Goal: Transaction & Acquisition: Purchase product/service

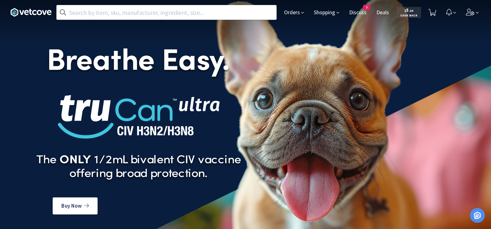
click at [191, 2] on div "Orders Shopping Discuss Discuss 3 Deals Deals $ 5 . 20 Cash Back" at bounding box center [245, 12] width 470 height 25
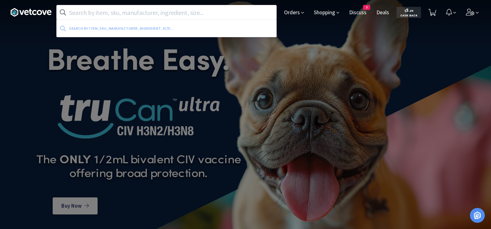
click at [194, 9] on input "text" at bounding box center [166, 12] width 219 height 14
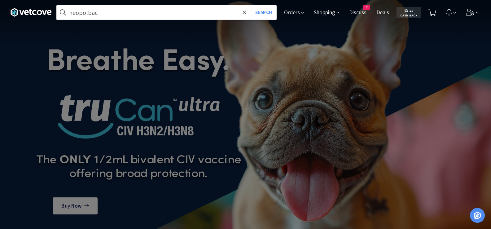
type input "neopolbac"
click at [250, 5] on button "Search" at bounding box center [263, 12] width 26 height 14
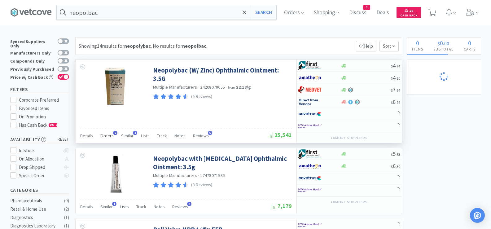
click at [110, 136] on span "Orders" at bounding box center [106, 136] width 13 height 6
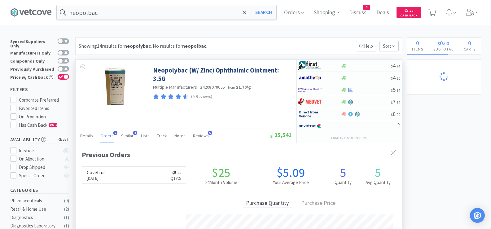
scroll to position [160, 326]
select select "3"
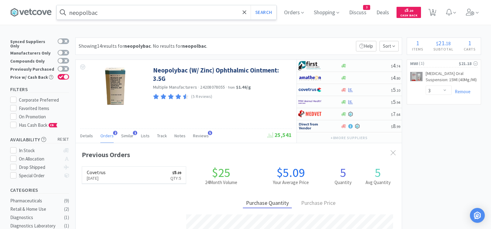
click at [187, 16] on input "neopolbac" at bounding box center [166, 12] width 219 height 14
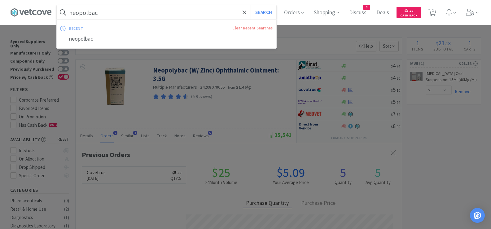
paste input "Apoquel 16"
type input "Apoquel 16"
click at [269, 11] on button "Search" at bounding box center [263, 12] width 26 height 14
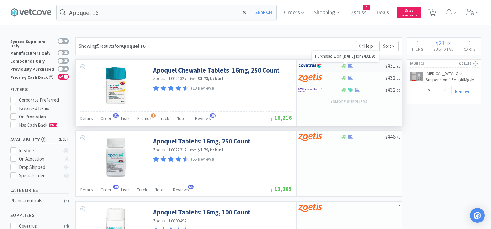
click at [348, 64] on icon at bounding box center [350, 65] width 5 height 5
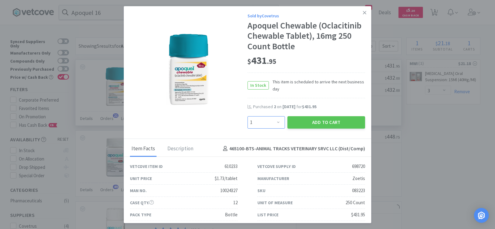
click at [274, 122] on select "Enter Quantity 1 2 3 4 5 6 7 8 9 10 11 12 13 14 15 16 17 18 19 20 Enter Quantity" at bounding box center [266, 122] width 37 height 12
select select "2"
click at [248, 116] on select "Enter Quantity 1 2 3 4 5 6 7 8 9 10 11 12 13 14 15 16 17 18 19 20 Enter Quantity" at bounding box center [266, 122] width 37 height 12
click at [302, 120] on button "Add to Cart" at bounding box center [327, 122] width 78 height 12
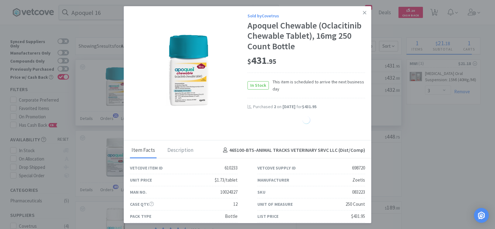
select select "1"
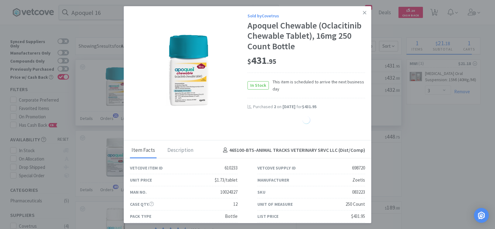
select select "1"
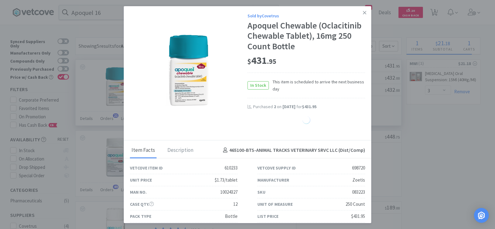
select select "1"
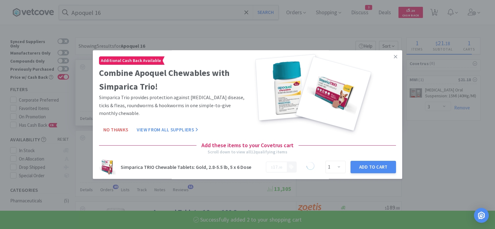
select select "2"
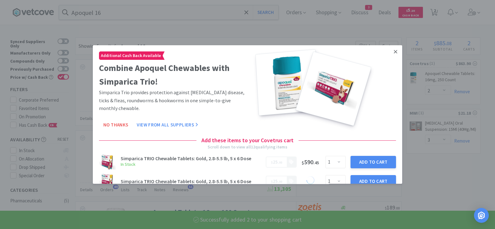
click at [394, 53] on icon at bounding box center [395, 52] width 3 height 6
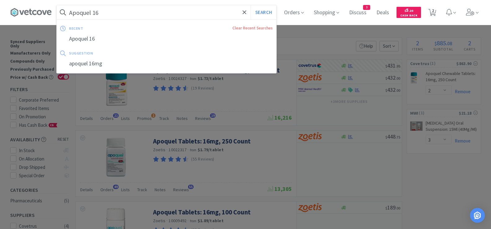
click at [169, 11] on input "Apoquel 16" at bounding box center [166, 12] width 219 height 14
paste input "[MEDICAL_DATA]"
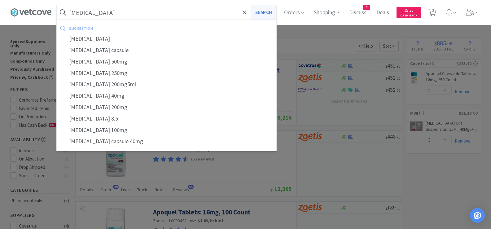
type input "[MEDICAL_DATA]"
click at [274, 15] on button "Search" at bounding box center [263, 12] width 26 height 14
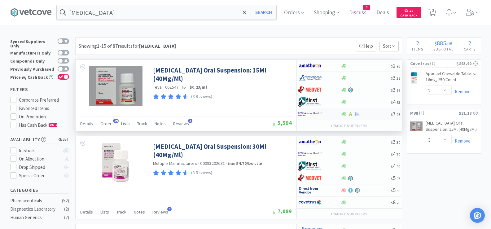
click at [368, 117] on div "$ 7 . 06" at bounding box center [349, 114] width 105 height 12
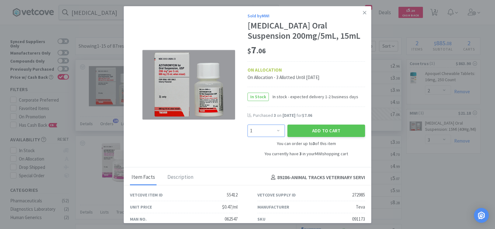
click at [256, 130] on select "Enter Quantity 1 2 3 Enter Quantity" at bounding box center [266, 130] width 37 height 12
select select "3"
click at [248, 124] on select "Enter Quantity 1 2 3 Enter Quantity" at bounding box center [266, 130] width 37 height 12
click at [309, 132] on button "Add to Cart" at bounding box center [327, 130] width 78 height 12
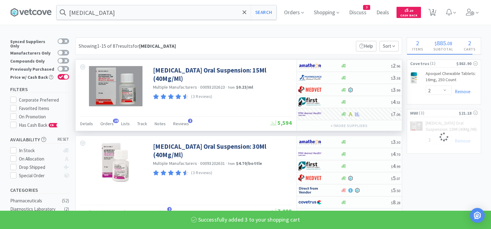
select select "6"
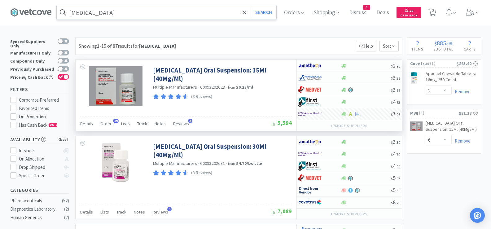
click at [197, 10] on input "[MEDICAL_DATA]" at bounding box center [166, 12] width 219 height 14
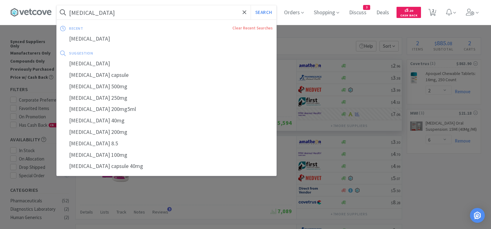
paste input "Clavamox Suspensio"
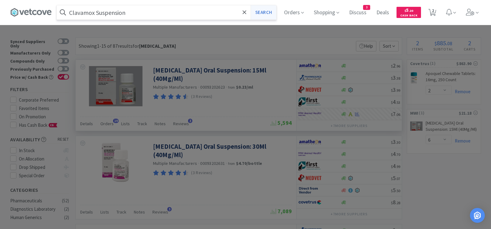
type input "Clavamox Suspension"
click at [274, 12] on button "Search" at bounding box center [263, 12] width 26 height 14
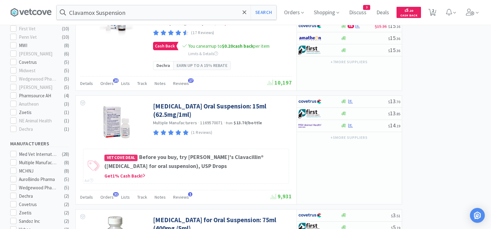
scroll to position [217, 0]
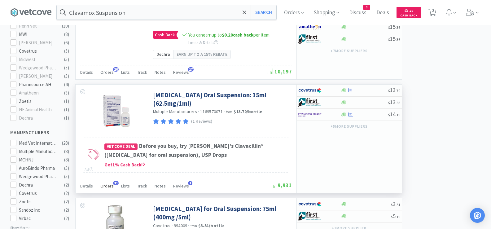
click at [101, 193] on div "Orders 31" at bounding box center [106, 187] width 13 height 12
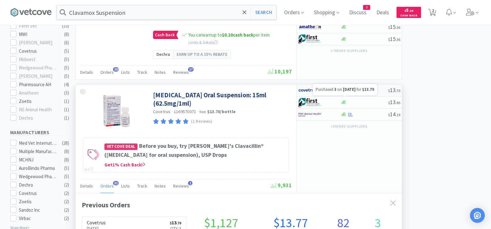
click at [350, 92] on icon at bounding box center [350, 90] width 5 height 4
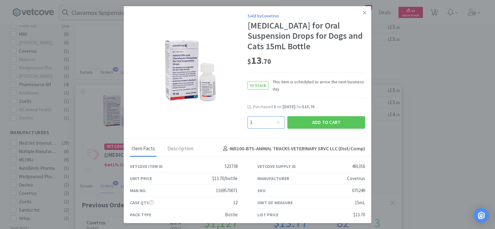
click at [264, 128] on select "Enter Quantity 1 2 3 4 5 6 7 8 9 10 11 12 13 14 15 16 17 18 19 20 Enter Quantity" at bounding box center [266, 122] width 37 height 12
select select "2"
click at [248, 126] on select "Enter Quantity 1 2 3 4 5 6 7 8 9 10 11 12 13 14 15 16 17 18 19 20 Enter Quantity" at bounding box center [266, 122] width 37 height 12
click at [308, 128] on button "Add to Cart" at bounding box center [327, 122] width 78 height 12
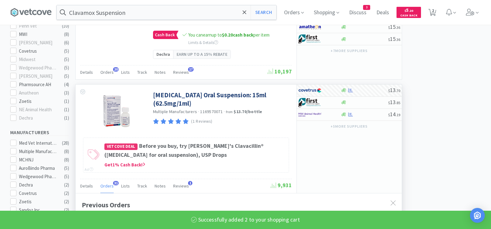
select select "2"
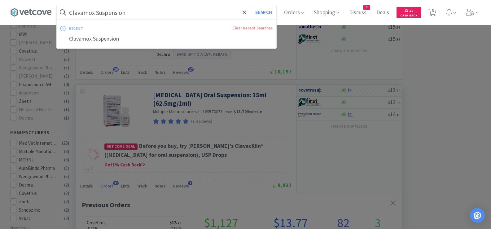
click at [214, 15] on input "Clavamox Suspension" at bounding box center [166, 12] width 219 height 14
paste input "indamycin Suspension"
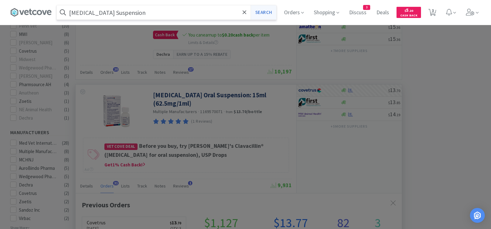
type input "[MEDICAL_DATA] Suspension"
click at [267, 11] on button "Search" at bounding box center [263, 12] width 26 height 14
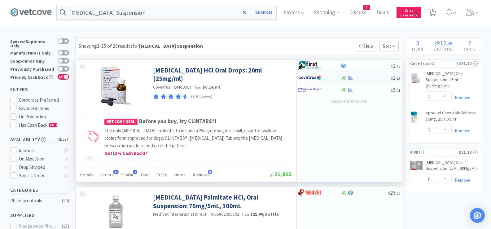
click at [363, 79] on div at bounding box center [365, 78] width 50 height 5
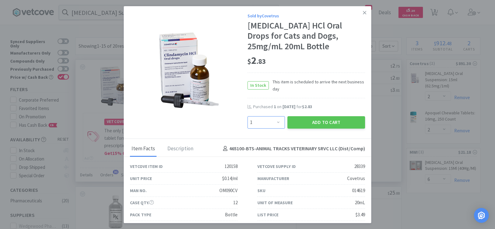
click at [262, 124] on select "Enter Quantity 1 2 3 4 5 6 7 8 9 10 11 12 13 14 15 16 17 18 19 20 Enter Quantity" at bounding box center [266, 122] width 37 height 12
select select "2"
click at [248, 116] on select "Enter Quantity 1 2 3 4 5 6 7 8 9 10 11 12 13 14 15 16 17 18 19 20 Enter Quantity" at bounding box center [266, 122] width 37 height 12
click at [306, 121] on button "Add to Cart" at bounding box center [327, 122] width 78 height 12
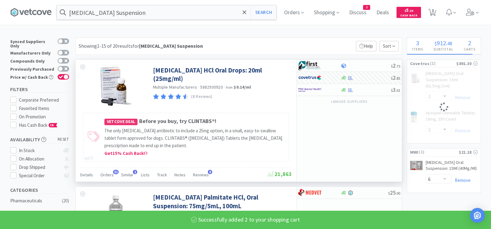
select select "2"
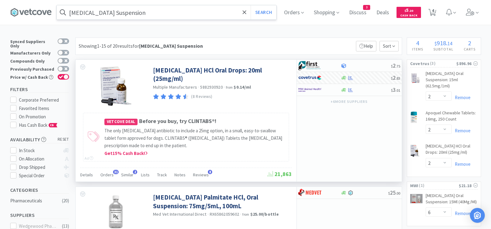
click at [167, 13] on input "[MEDICAL_DATA] Suspension" at bounding box center [166, 12] width 219 height 14
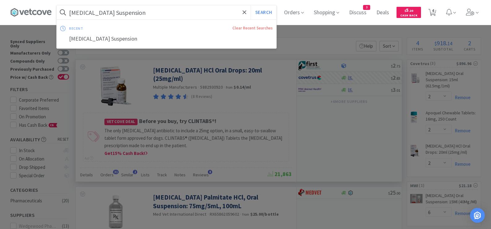
paste input "[MEDICAL_DATA] 100"
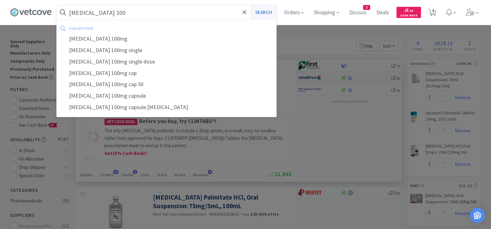
type input "[MEDICAL_DATA] 100"
click at [269, 12] on button "Search" at bounding box center [263, 12] width 26 height 14
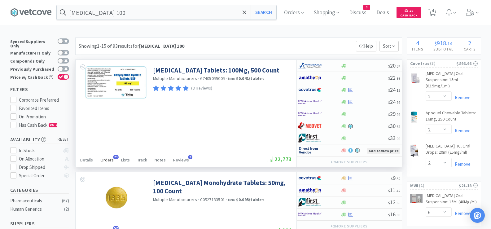
click at [103, 161] on span "Orders" at bounding box center [106, 160] width 13 height 6
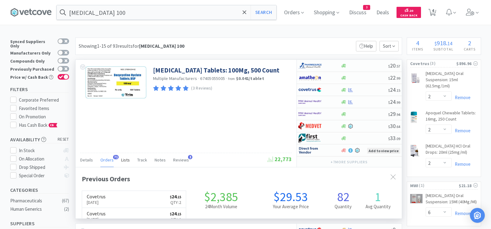
scroll to position [166, 326]
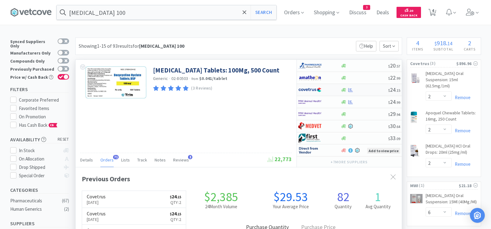
click at [369, 92] on div at bounding box center [363, 90] width 47 height 5
select select "1"
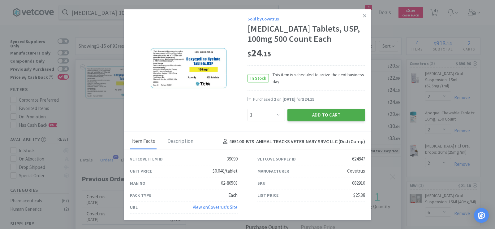
click at [337, 119] on button "Add to Cart" at bounding box center [327, 115] width 78 height 12
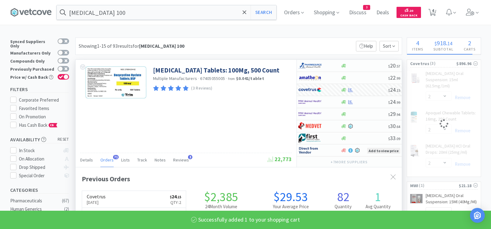
select select "1"
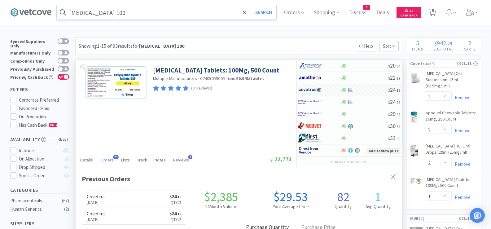
click at [195, 12] on input "[MEDICAL_DATA] 100" at bounding box center [166, 12] width 219 height 14
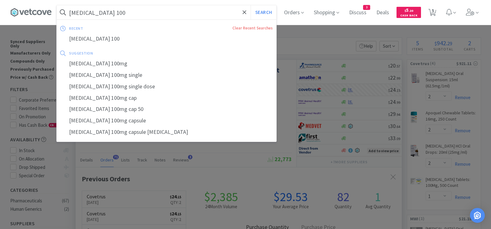
paste input "FELINE EN 6"
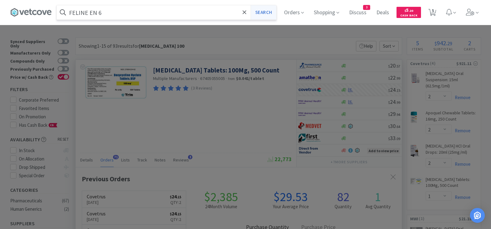
click at [270, 10] on button "Search" at bounding box center [263, 12] width 26 height 14
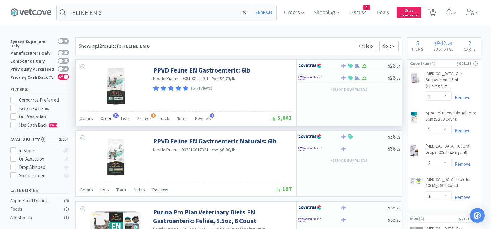
click at [103, 121] on div "Orders 21" at bounding box center [106, 119] width 13 height 12
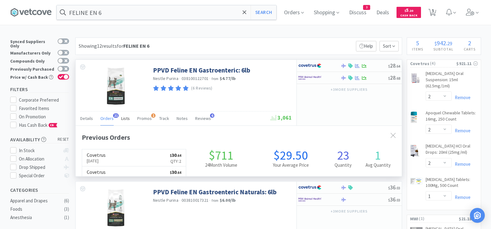
scroll to position [166, 326]
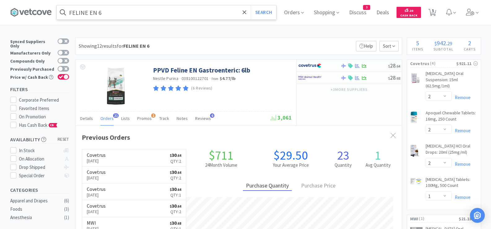
click at [178, 8] on input "FELINE EN 6" at bounding box center [166, 12] width 219 height 14
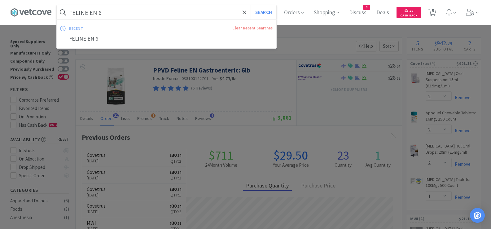
paste input "NF"
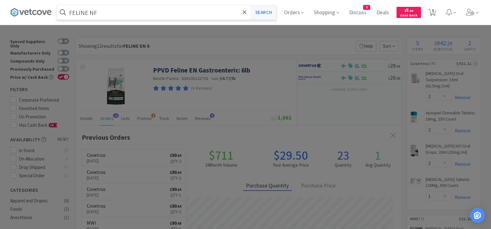
type input "FELINE NF"
click at [263, 13] on button "Search" at bounding box center [263, 12] width 26 height 14
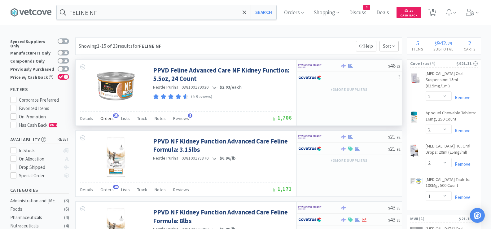
click at [108, 118] on span "Orders" at bounding box center [106, 118] width 13 height 6
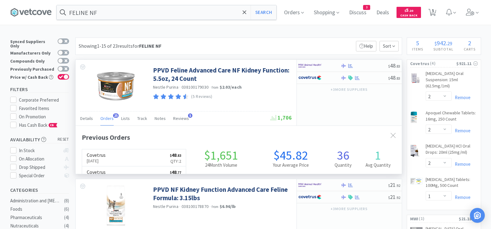
scroll to position [166, 326]
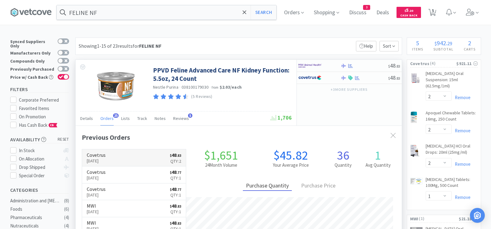
click at [101, 162] on p "[DATE]" at bounding box center [96, 160] width 19 height 7
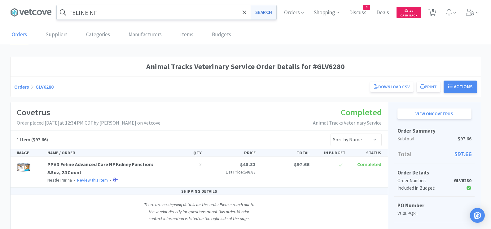
click at [261, 10] on button "Search" at bounding box center [263, 12] width 26 height 14
select select "2"
select select "1"
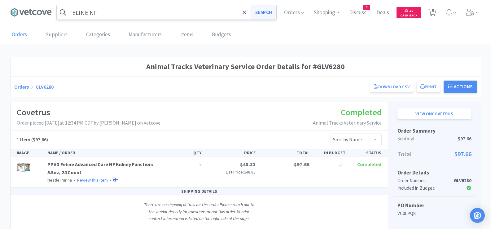
select select "6"
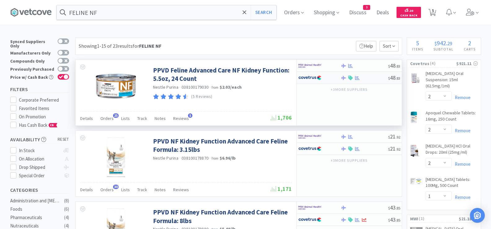
click at [360, 76] on div at bounding box center [363, 78] width 47 height 5
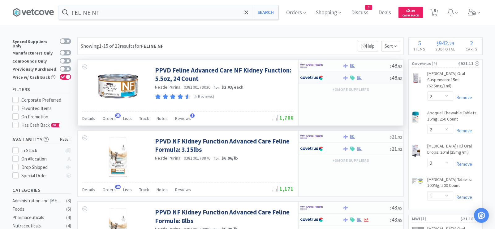
select select "1"
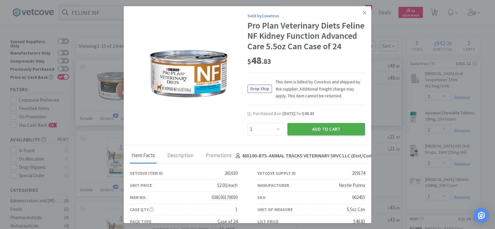
click at [308, 135] on button "Add to Cart" at bounding box center [327, 129] width 78 height 12
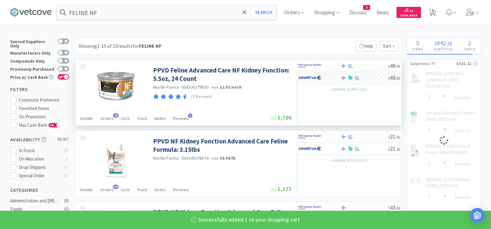
select select "1"
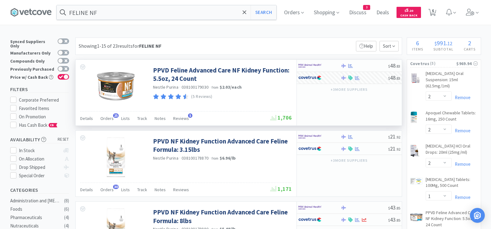
click at [179, 20] on div "FELINE NF Search Orders Shopping Discuss Discuss 3 Deals Deals $ 5 . 20 Cash Ba…" at bounding box center [245, 12] width 470 height 25
click at [179, 13] on input "FELINE NF" at bounding box center [166, 12] width 219 height 14
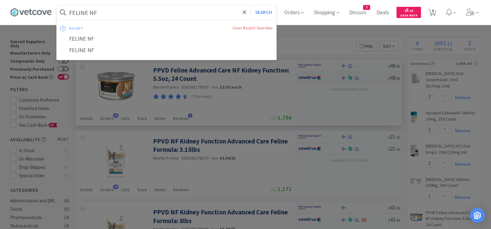
paste input "FELINE UR Salmon Can"
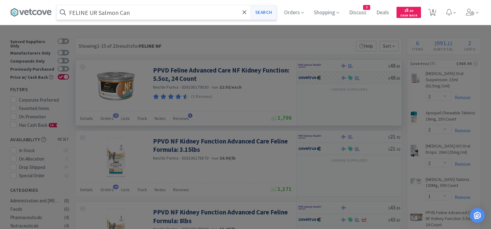
type input "FELINE UR Salmon Can"
click at [273, 13] on button "Search" at bounding box center [263, 12] width 26 height 14
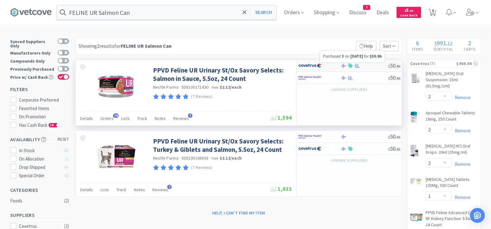
click at [357, 66] on icon at bounding box center [357, 65] width 5 height 4
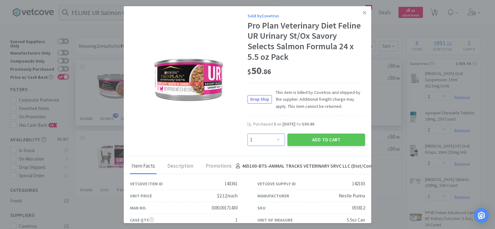
drag, startPoint x: 271, startPoint y: 139, endPoint x: 269, endPoint y: 134, distance: 5.7
click at [271, 139] on select "Enter Quantity 1 2 3 4 5 6 7 8 9 10 11 12 13 14 15 16 17 18 19 20 Enter Quantity" at bounding box center [266, 139] width 37 height 12
select select "5"
click at [248, 133] on select "Enter Quantity 1 2 3 4 5 6 7 8 9 10 11 12 13 14 15 16 17 18 19 20 Enter Quantity" at bounding box center [266, 139] width 37 height 12
click at [314, 141] on button "Add to Cart" at bounding box center [327, 139] width 78 height 12
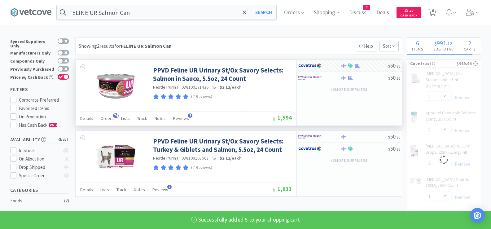
select select "5"
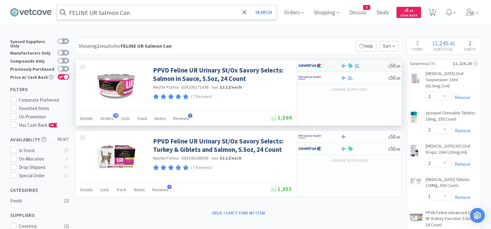
click at [151, 14] on input "FELINE UR Salmon Can" at bounding box center [166, 12] width 219 height 14
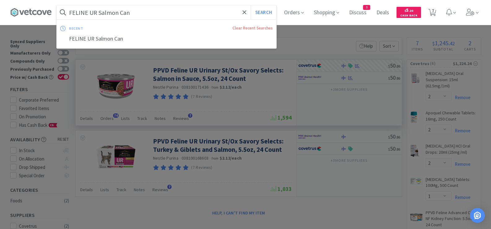
click at [151, 14] on input "FELINE UR Salmon Can" at bounding box center [166, 12] width 219 height 14
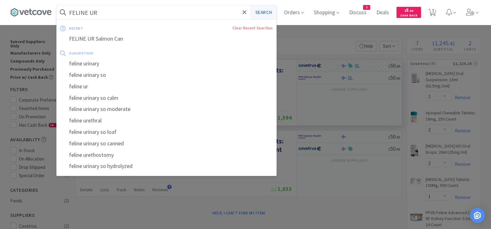
type input "FELINE UR"
click at [260, 10] on button "Search" at bounding box center [263, 12] width 26 height 14
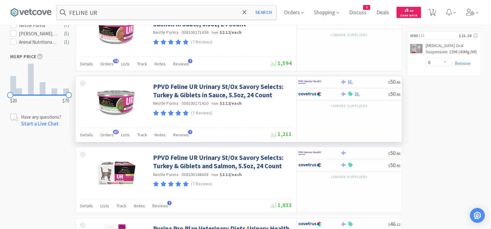
scroll to position [279, 0]
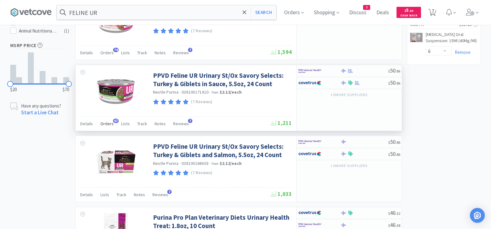
click at [105, 124] on span "Orders" at bounding box center [106, 124] width 13 height 6
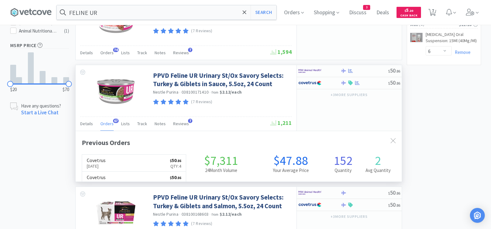
scroll to position [166, 326]
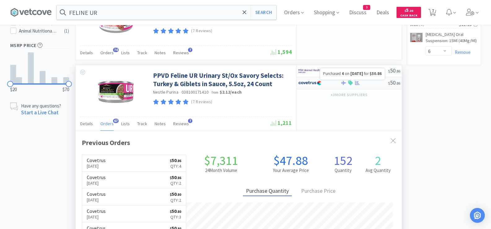
click at [357, 84] on icon at bounding box center [357, 82] width 5 height 5
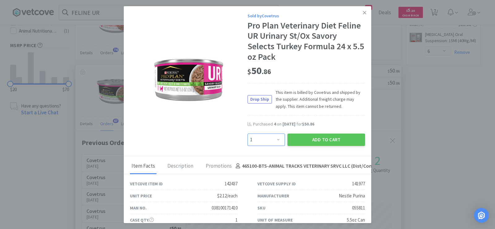
click at [267, 142] on select "Enter Quantity 1 2 3 4 5 6 7 8 9 10 11 12 13 14 15 16 17 18 19 20 Enter Quantity" at bounding box center [266, 139] width 37 height 12
select select "2"
click at [248, 133] on select "Enter Quantity 1 2 3 4 5 6 7 8 9 10 11 12 13 14 15 16 17 18 19 20 Enter Quantity" at bounding box center [266, 139] width 37 height 12
click at [300, 138] on button "Add to Cart" at bounding box center [327, 139] width 78 height 12
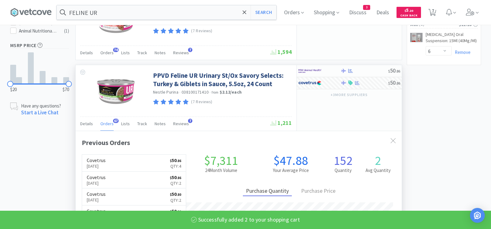
select select "2"
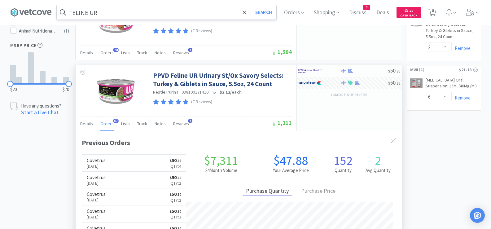
click at [177, 15] on input "FELINE UR" at bounding box center [166, 12] width 219 height 14
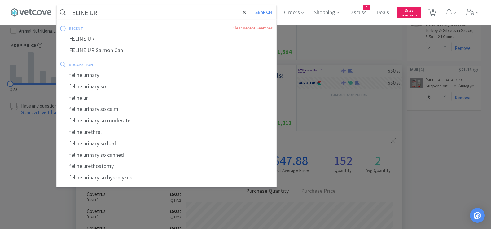
paste input "Feline Distemper Plus"
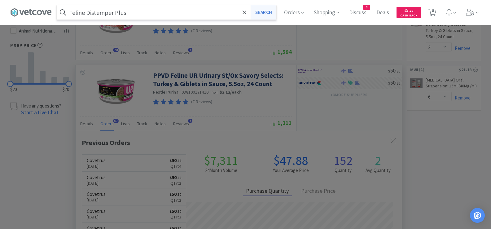
click at [269, 12] on button "Search" at bounding box center [263, 12] width 26 height 14
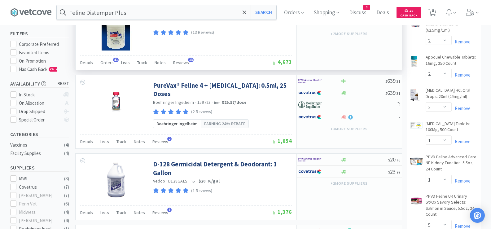
scroll to position [62, 0]
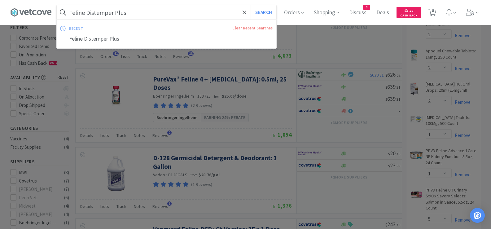
click at [135, 15] on input "Feline Distemper Plus" at bounding box center [166, 12] width 219 height 14
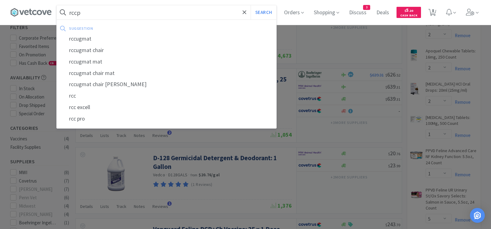
type input "rccp"
click at [250, 5] on button "Search" at bounding box center [263, 12] width 26 height 14
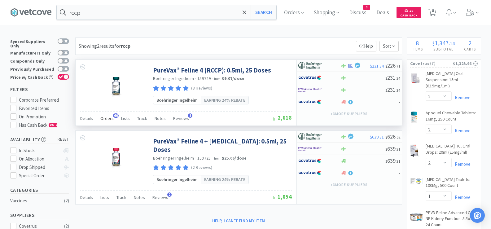
click at [109, 123] on div "Orders 60" at bounding box center [106, 119] width 13 height 12
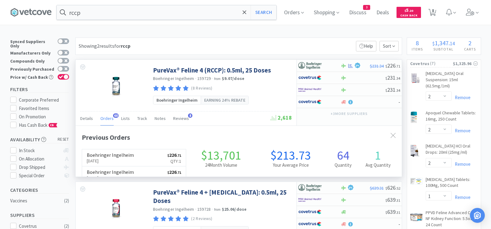
scroll to position [166, 326]
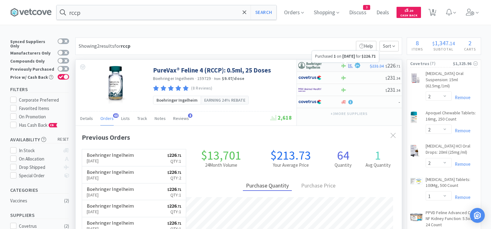
click at [351, 67] on icon at bounding box center [350, 65] width 5 height 5
select select "1"
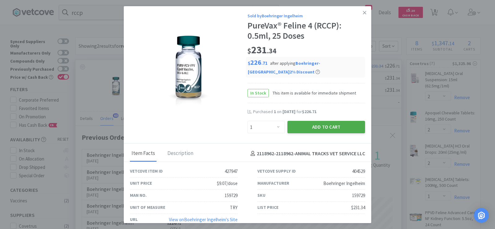
click at [320, 127] on button "Add to Cart" at bounding box center [327, 127] width 78 height 12
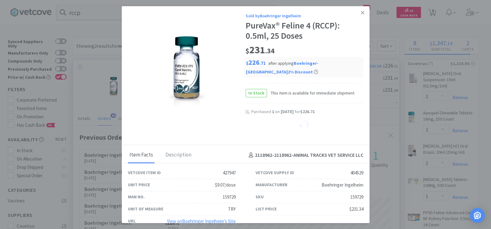
select select "1"
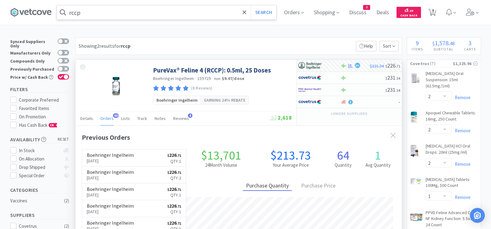
click at [212, 12] on input "rccp" at bounding box center [166, 12] width 219 height 14
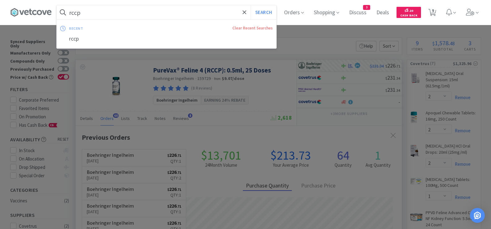
paste input "HA Canine Chicken 16.5"
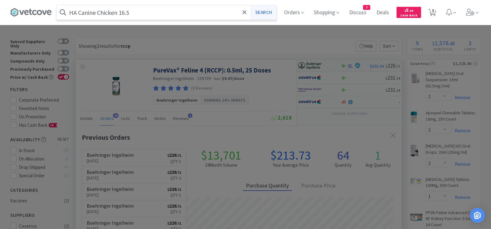
type input "HA Canine Chicken 16.5"
click at [273, 14] on button "Search" at bounding box center [263, 12] width 26 height 14
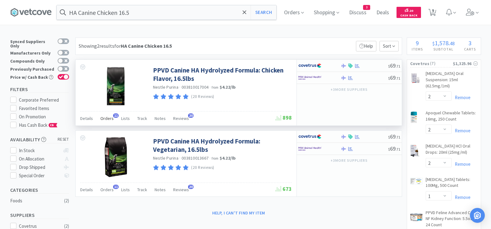
click at [105, 119] on span "Orders" at bounding box center [106, 118] width 13 height 6
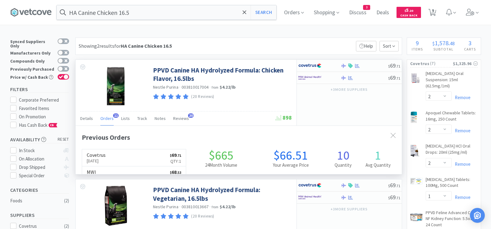
scroll to position [166, 326]
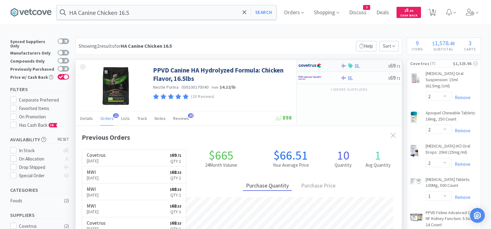
click at [366, 64] on div at bounding box center [363, 65] width 47 height 5
select select "1"
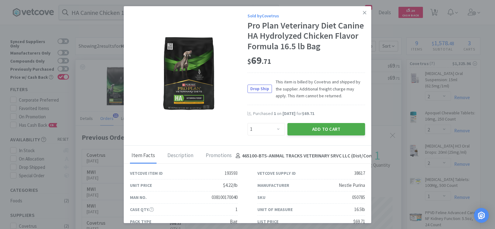
click at [306, 129] on button "Add to Cart" at bounding box center [327, 129] width 78 height 12
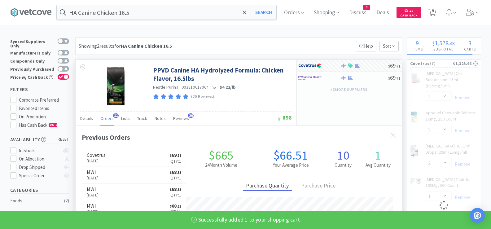
select select "1"
select select "5"
select select "2"
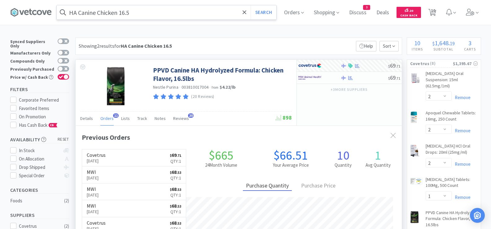
click at [195, 8] on input "HA Canine Chicken 16.5" at bounding box center [166, 12] width 219 height 14
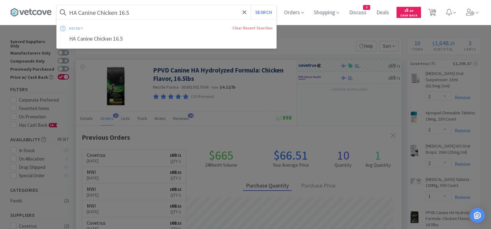
paste input "JM Canine 2"
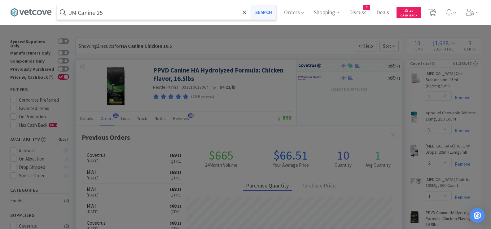
type input "JM Canine 25"
click at [265, 12] on button "Search" at bounding box center [263, 12] width 26 height 14
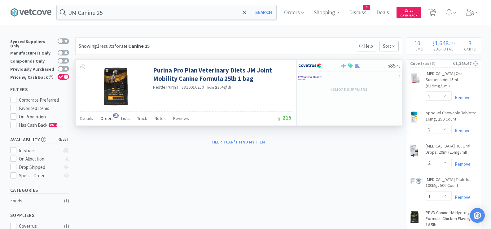
click at [100, 118] on span "Orders" at bounding box center [106, 118] width 13 height 6
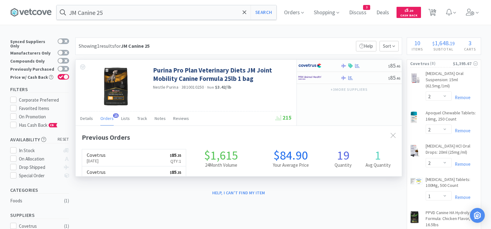
scroll to position [166, 326]
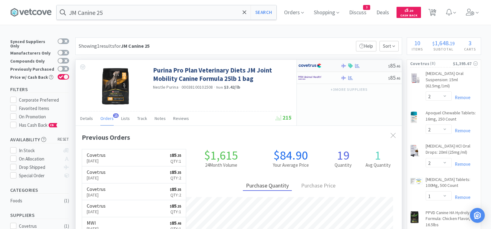
click at [373, 67] on div at bounding box center [363, 65] width 47 height 5
select select "1"
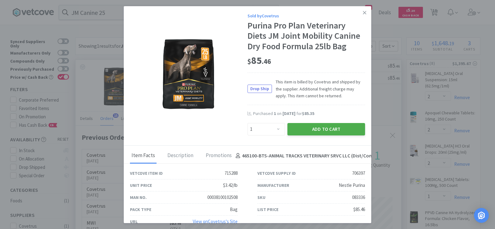
click at [323, 131] on button "Add to Cart" at bounding box center [327, 129] width 78 height 12
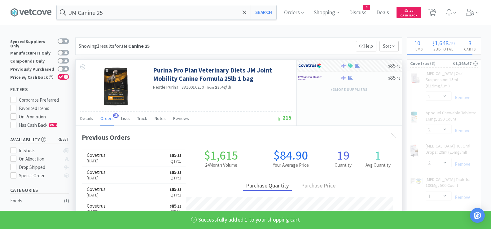
select select "1"
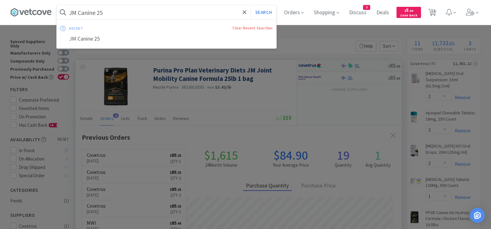
click at [198, 14] on input "JM Canine 25" at bounding box center [166, 12] width 219 height 14
paste input "Laxatone Maple"
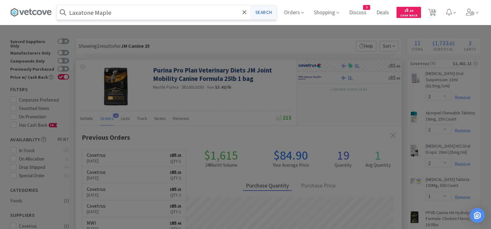
type input "Laxatone Maple"
click at [266, 12] on button "Search" at bounding box center [263, 12] width 26 height 14
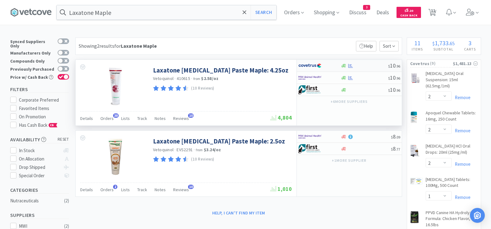
click at [371, 64] on div at bounding box center [363, 65] width 47 height 5
select select "1"
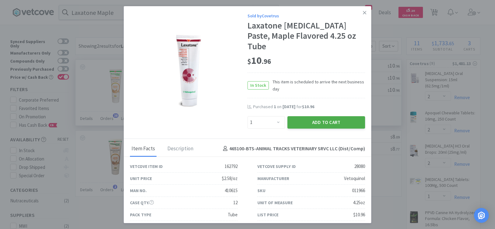
click at [335, 116] on button "Add to Cart" at bounding box center [327, 122] width 78 height 12
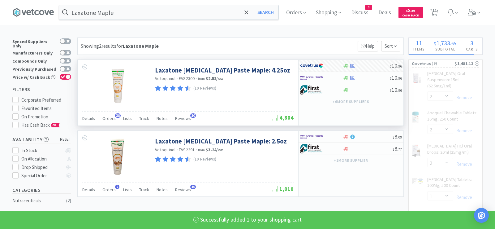
select select "1"
select select "5"
select select "2"
select select "1"
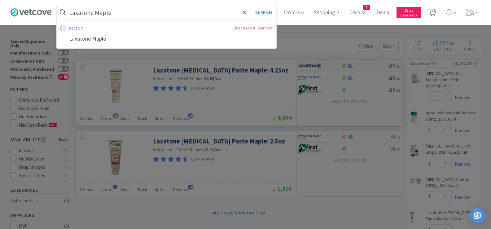
click at [193, 12] on input "Laxatone Maple" at bounding box center [166, 12] width 219 height 14
paste input "Laxatone Tuna"
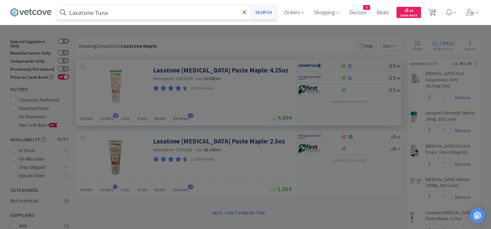
type input "Laxatone Tuna"
click at [272, 16] on button "Search" at bounding box center [263, 12] width 26 height 14
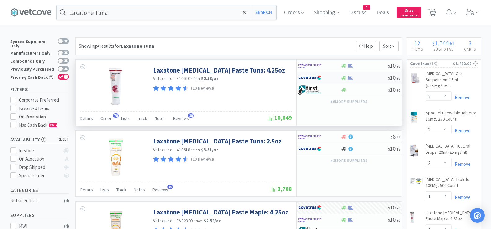
click at [373, 80] on div at bounding box center [363, 78] width 47 height 5
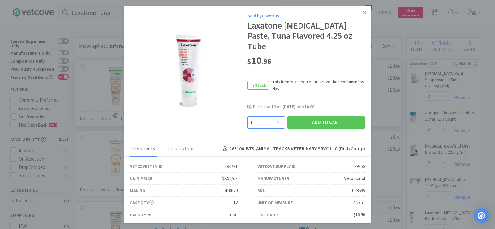
click at [258, 116] on select "Enter Quantity 1 2 3 4 5 6 7 8 9 10 11 12 13 14 15 16 17 18 19 20 Enter Quantity" at bounding box center [266, 122] width 37 height 12
select select "2"
click at [248, 116] on select "Enter Quantity 1 2 3 4 5 6 7 8 9 10 11 12 13 14 15 16 17 18 19 20 Enter Quantity" at bounding box center [266, 122] width 37 height 12
click at [307, 116] on button "Add to Cart" at bounding box center [327, 122] width 78 height 12
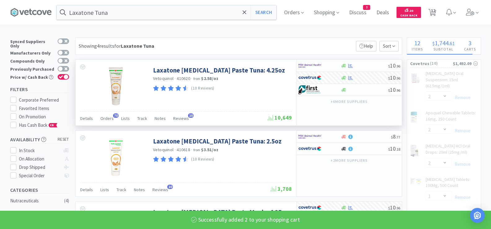
select select "2"
select select "1"
select select "5"
select select "2"
select select "1"
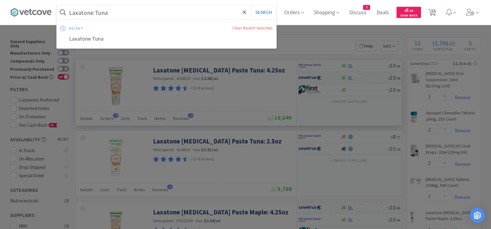
paste input "Neo-[MEDICAL_DATA]"
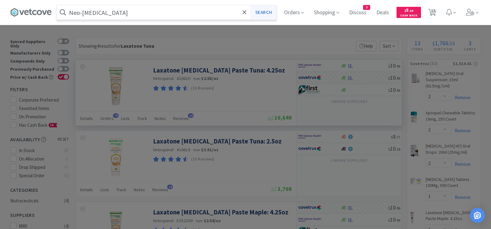
type input "Neo-[MEDICAL_DATA]"
click at [270, 13] on button "Search" at bounding box center [263, 12] width 26 height 14
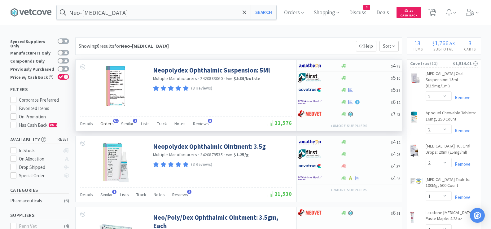
click at [108, 121] on span "Orders" at bounding box center [106, 124] width 13 height 6
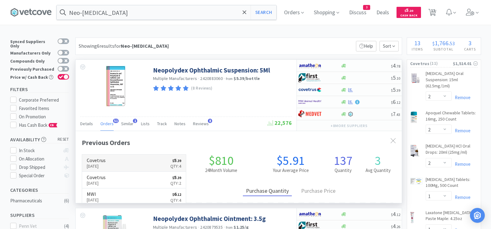
scroll to position [166, 326]
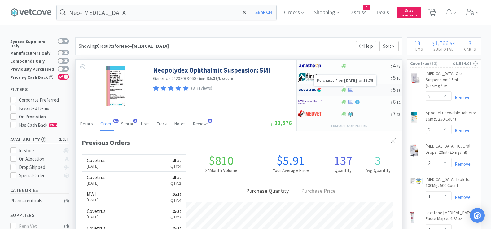
click at [350, 92] on icon at bounding box center [350, 90] width 5 height 4
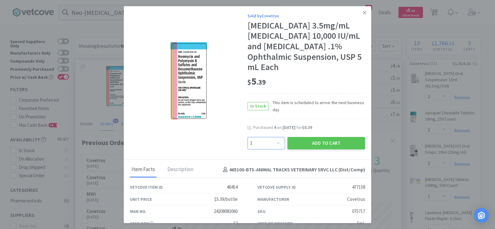
click at [269, 142] on select "Enter Quantity 1 2 3 4 5 6 7 8 9 10 11 12 13 14 15 16 17 18 19 20 Enter Quantity" at bounding box center [266, 143] width 37 height 12
select select "3"
click at [248, 137] on select "Enter Quantity 1 2 3 4 5 6 7 8 9 10 11 12 13 14 15 16 17 18 19 20 Enter Quantity" at bounding box center [266, 143] width 37 height 12
click at [314, 145] on button "Add to Cart" at bounding box center [327, 143] width 78 height 12
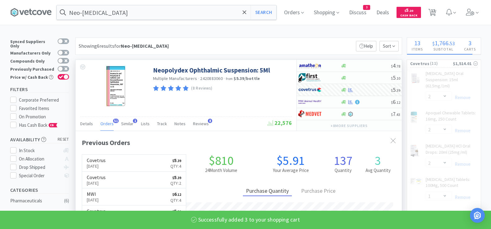
select select "3"
select select "1"
select select "5"
select select "2"
select select "1"
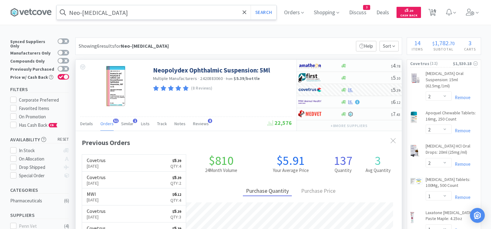
click at [193, 9] on input "Neo-[MEDICAL_DATA]" at bounding box center [166, 12] width 219 height 14
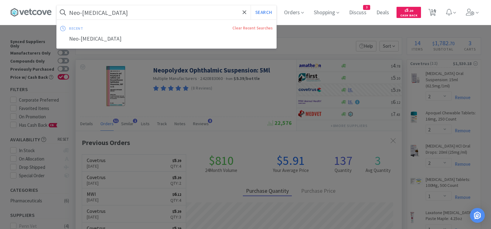
paste input "Otomax 15"
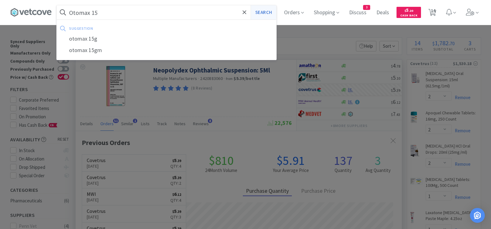
type input "Otomax 15"
click at [268, 8] on button "Search" at bounding box center [263, 12] width 26 height 14
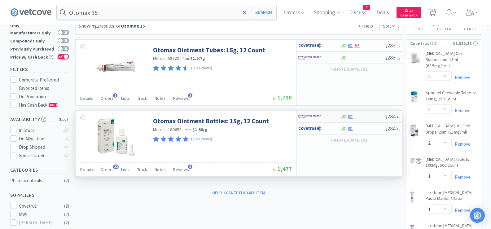
scroll to position [62, 0]
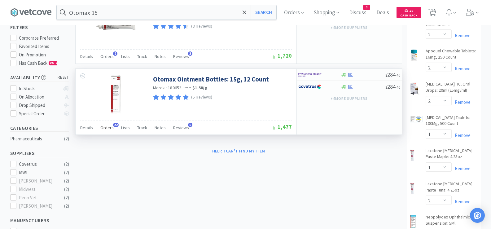
click at [106, 129] on span "Orders" at bounding box center [106, 128] width 13 height 6
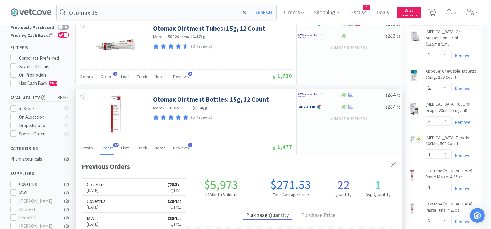
scroll to position [31, 0]
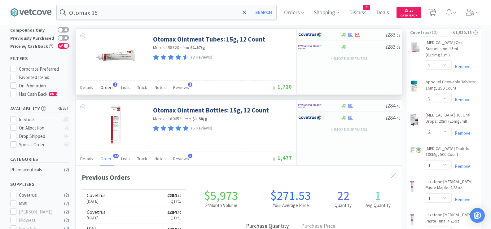
click at [102, 89] on span "Orders" at bounding box center [106, 87] width 13 height 6
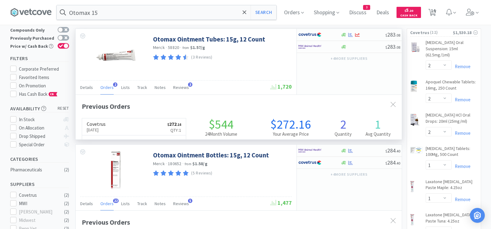
scroll to position [160, 326]
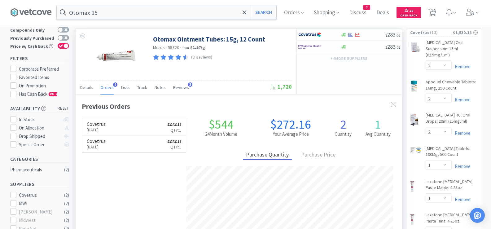
click at [102, 89] on span "Orders" at bounding box center [106, 87] width 13 height 6
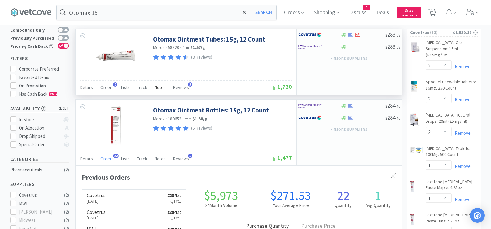
click at [157, 86] on span "Notes" at bounding box center [159, 87] width 11 height 6
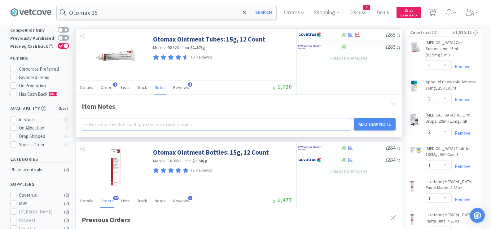
click at [130, 120] on input "text" at bounding box center [216, 124] width 269 height 12
type input "Do not order this - order Otomax Bottles, 15g"
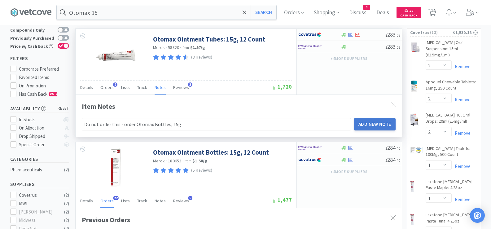
click at [380, 126] on button "Add New Note" at bounding box center [374, 124] width 41 height 12
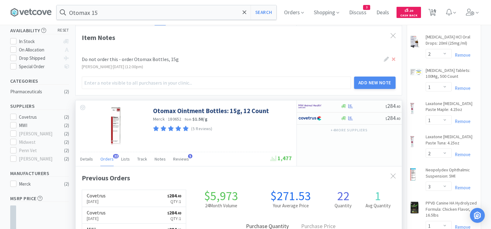
scroll to position [124, 0]
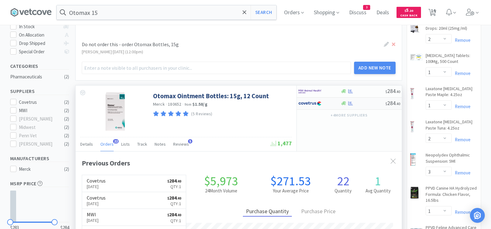
click at [388, 102] on span "$ 284 . 40" at bounding box center [392, 102] width 15 height 7
select select "1"
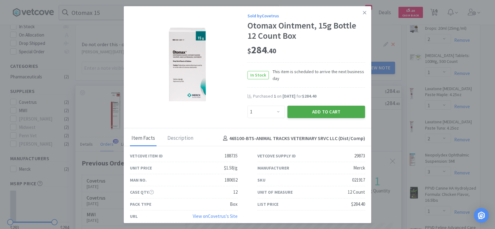
click at [328, 110] on button "Add to Cart" at bounding box center [327, 112] width 78 height 12
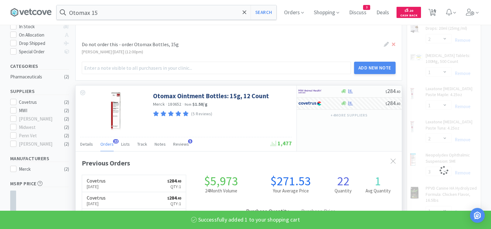
select select "1"
select select "5"
select select "2"
select select "1"
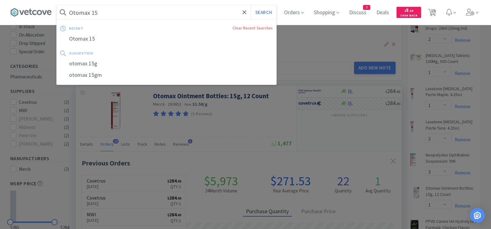
paste input "Pill Pockets Hickory"
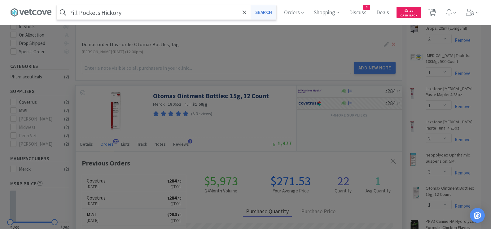
type input "Pill Pockets Hickory"
click at [265, 12] on button "Search" at bounding box center [263, 12] width 26 height 14
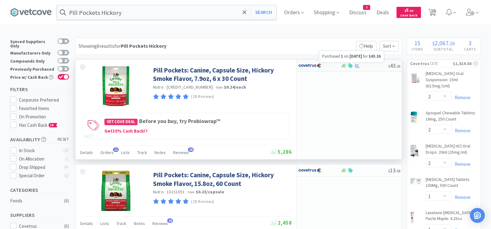
click at [356, 65] on icon at bounding box center [357, 65] width 5 height 4
select select "1"
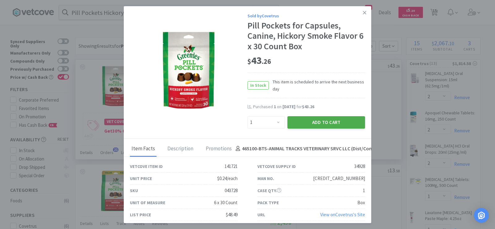
click at [313, 119] on button "Add to Cart" at bounding box center [327, 122] width 78 height 12
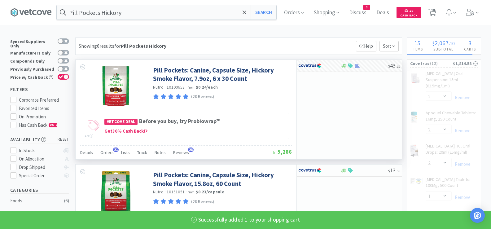
select select "1"
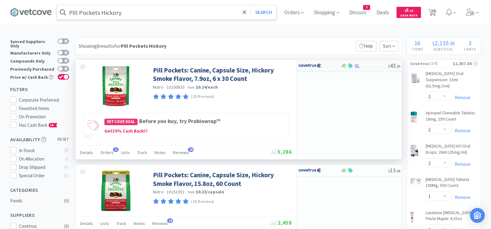
click at [174, 10] on input "Pill Pockets Hickory" at bounding box center [166, 12] width 219 height 14
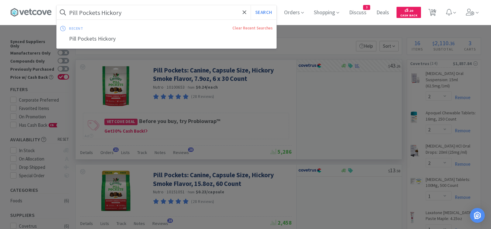
paste input "Proviable"
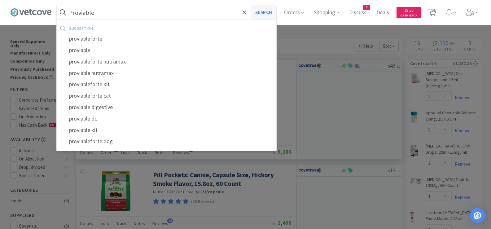
type input "Proviable"
click at [262, 10] on button "Search" at bounding box center [263, 12] width 26 height 14
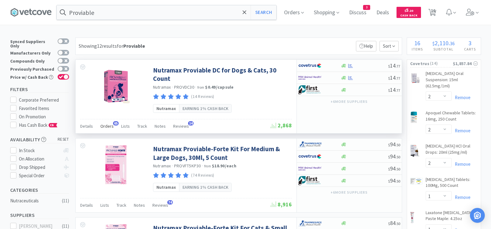
click at [107, 128] on span "Orders" at bounding box center [106, 126] width 13 height 6
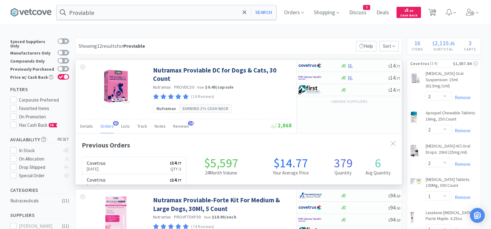
scroll to position [166, 326]
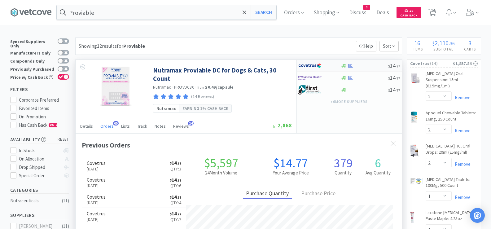
click at [364, 67] on div at bounding box center [363, 65] width 47 height 5
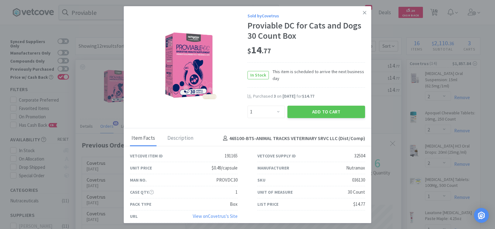
click at [248, 104] on div "Purchased 3 on [DATE] for $14.77" at bounding box center [307, 99] width 118 height 12
click at [256, 117] on select "Enter Quantity 1 2 3 4 5 6 7 8 9 10 11 12 13 14 15 16 17 18 19 20 Enter Quantity" at bounding box center [266, 112] width 37 height 12
select select "6"
click at [248, 106] on select "Enter Quantity 1 2 3 4 5 6 7 8 9 10 11 12 13 14 15 16 17 18 19 20 Enter Quantity" at bounding box center [266, 112] width 37 height 12
click at [300, 113] on button "Add to Cart" at bounding box center [327, 112] width 78 height 12
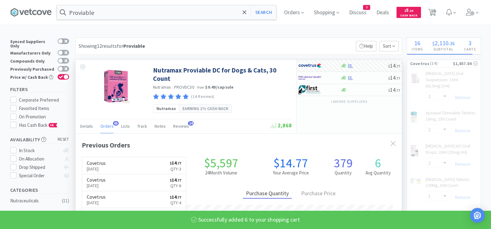
select select "6"
select select "1"
select select "5"
select select "2"
select select "1"
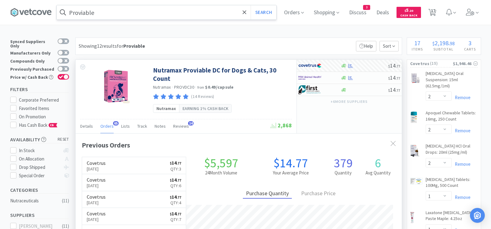
click at [177, 15] on input "Proviable" at bounding box center [166, 12] width 219 height 14
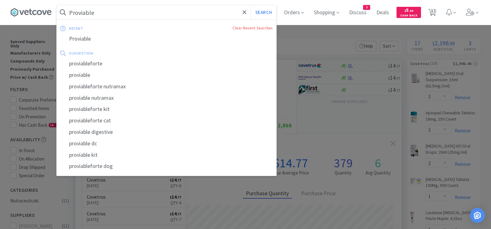
paste input "Surolan"
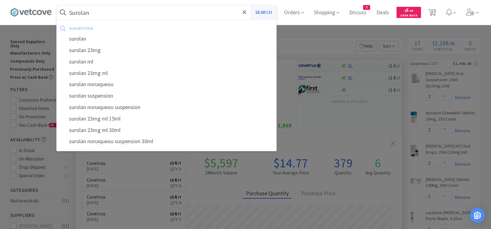
type input "Surolan"
click at [273, 13] on button "Search" at bounding box center [263, 12] width 26 height 14
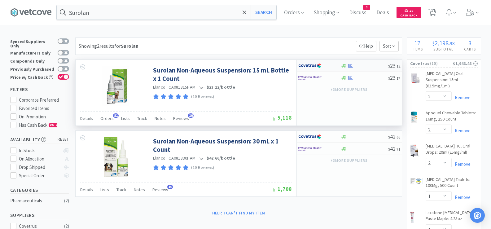
click at [365, 68] on div "$ 23 . 12" at bounding box center [349, 66] width 105 height 12
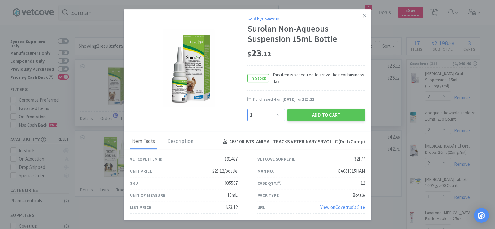
click at [261, 115] on select "Enter Quantity 1 2 3 4 5 6 7 8 9 10 11 12 13 14 15 16 17 18 19 20 Enter Quantity" at bounding box center [266, 115] width 37 height 12
select select "6"
click at [248, 109] on select "Enter Quantity 1 2 3 4 5 6 7 8 9 10 11 12 13 14 15 16 17 18 19 20 Enter Quantity" at bounding box center [266, 115] width 37 height 12
click at [303, 115] on button "Add to Cart" at bounding box center [327, 115] width 78 height 12
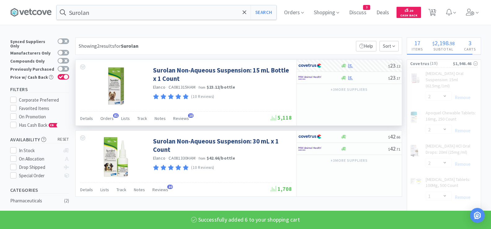
select select "6"
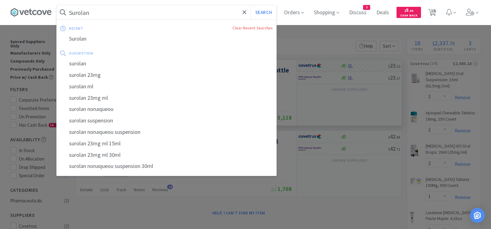
paste input "UR Canine 25"
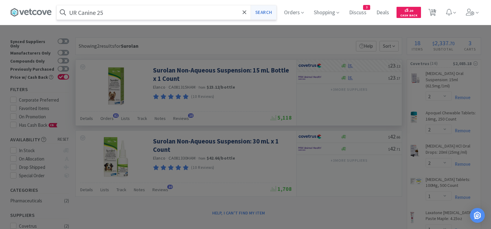
type input "UR Canine 25"
click at [261, 12] on button "Search" at bounding box center [263, 12] width 26 height 14
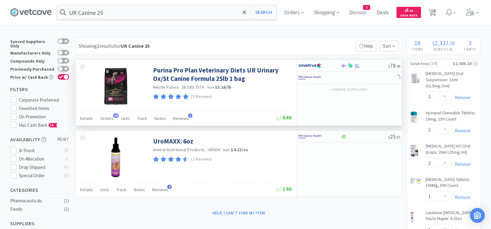
click at [112, 118] on div "Details Orders 58 Lists Track Notes Reviews 5" at bounding box center [177, 119] width 195 height 12
click at [106, 119] on span "Orders" at bounding box center [106, 118] width 13 height 6
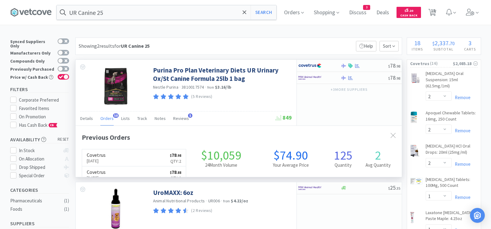
scroll to position [166, 326]
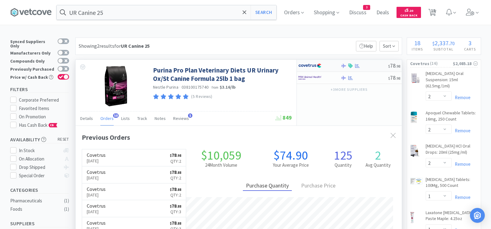
click at [365, 64] on div at bounding box center [363, 65] width 47 height 5
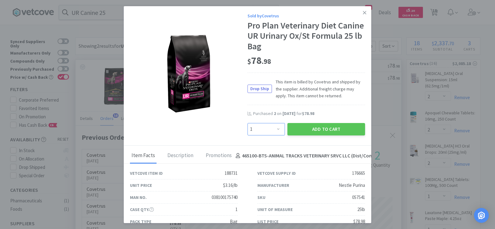
click at [264, 133] on select "Enter Quantity 1 2 3 4 5 6 7 8 9 10 11 12 13 14 15 16 17 18 19 20 Enter Quantity" at bounding box center [266, 129] width 37 height 12
select select "2"
click at [248, 123] on select "Enter Quantity 1 2 3 4 5 6 7 8 9 10 11 12 13 14 15 16 17 18 19 20 Enter Quantity" at bounding box center [266, 129] width 37 height 12
click at [305, 128] on button "Add to Cart" at bounding box center [327, 129] width 78 height 12
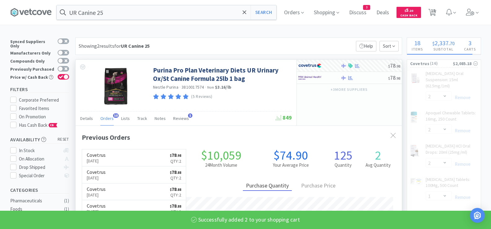
select select "2"
select select "6"
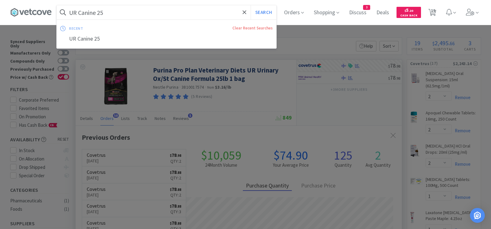
paste input "6"
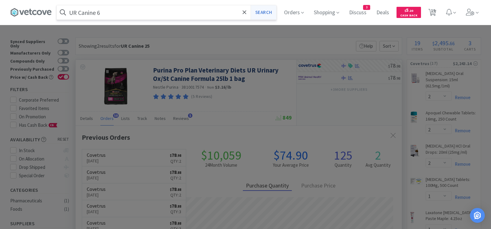
type input "UR Canine 6"
click at [271, 13] on button "Search" at bounding box center [263, 12] width 26 height 14
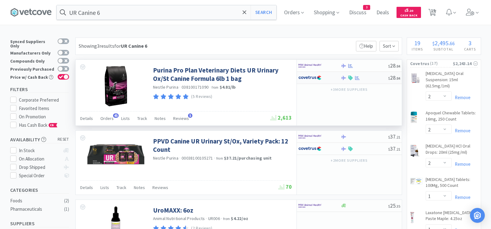
click at [368, 79] on div at bounding box center [363, 78] width 47 height 5
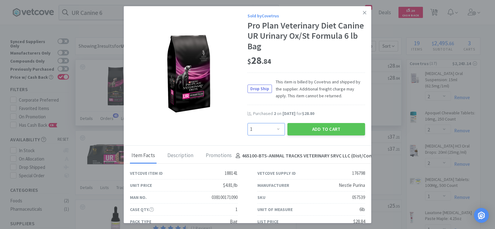
click at [255, 130] on select "Enter Quantity 1 2 3 4 5 6 7 8 9 10 11 12 13 14 15 16 17 18 19 20 Enter Quantity" at bounding box center [266, 129] width 37 height 12
select select "2"
click at [248, 123] on select "Enter Quantity 1 2 3 4 5 6 7 8 9 10 11 12 13 14 15 16 17 18 19 20 Enter Quantity" at bounding box center [266, 129] width 37 height 12
click at [327, 132] on button "Add to Cart" at bounding box center [327, 129] width 78 height 12
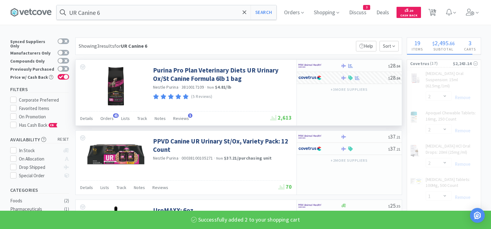
select select "2"
select select "6"
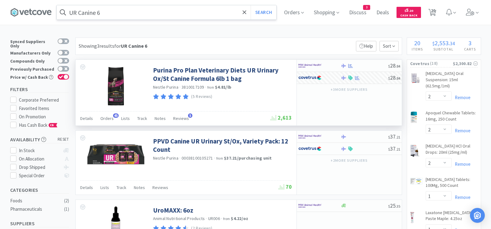
click at [204, 13] on input "UR Canine 6" at bounding box center [166, 12] width 219 height 14
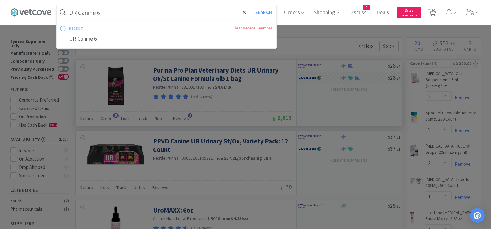
paste input "[MEDICAL_DATA]"
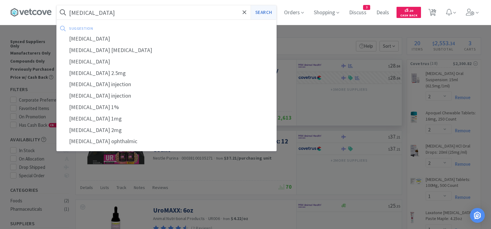
type input "[MEDICAL_DATA]"
click at [266, 10] on button "Search" at bounding box center [263, 12] width 26 height 14
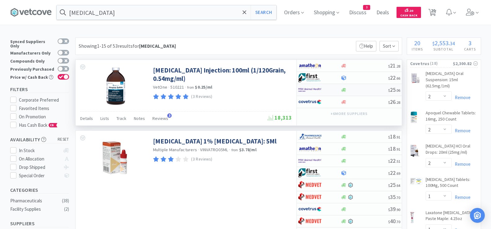
click at [375, 87] on div "$ 25 . 06" at bounding box center [349, 90] width 105 height 12
select select "1"
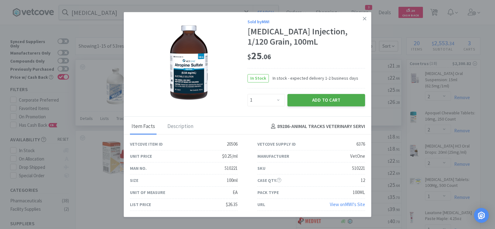
click at [299, 100] on button "Add to Cart" at bounding box center [327, 100] width 78 height 12
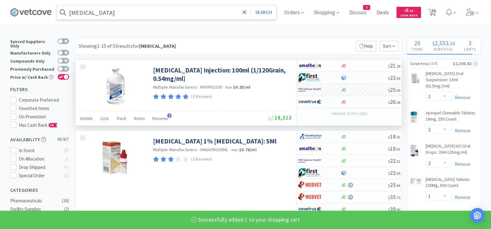
select select "1"
select select "6"
click at [203, 19] on div "[MEDICAL_DATA] Search" at bounding box center [166, 12] width 220 height 15
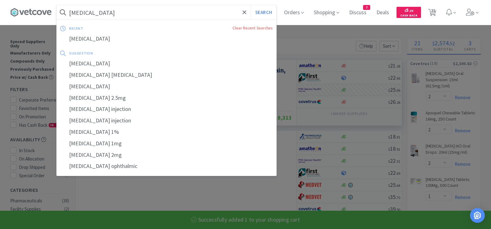
click at [205, 16] on input "[MEDICAL_DATA]" at bounding box center [166, 12] width 219 height 14
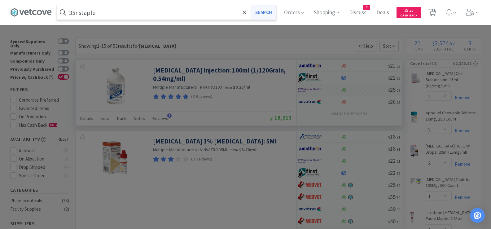
type input "35r staple"
click at [266, 15] on button "Search" at bounding box center [263, 12] width 26 height 14
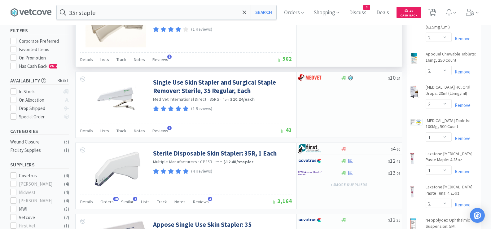
scroll to position [62, 0]
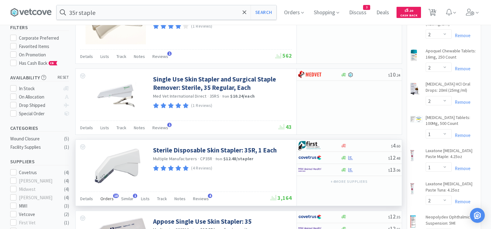
click at [103, 199] on span "Orders" at bounding box center [106, 199] width 13 height 6
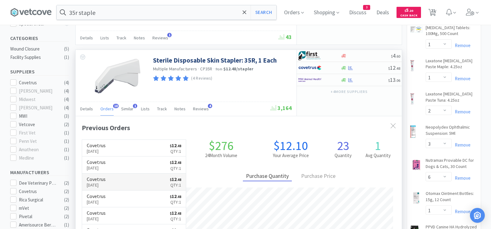
scroll to position [155, 0]
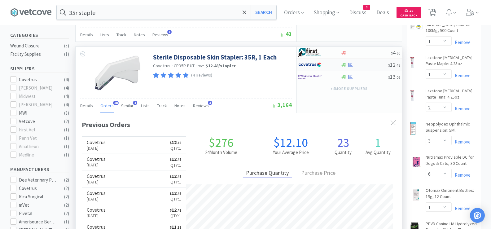
click at [377, 66] on div at bounding box center [363, 65] width 47 height 5
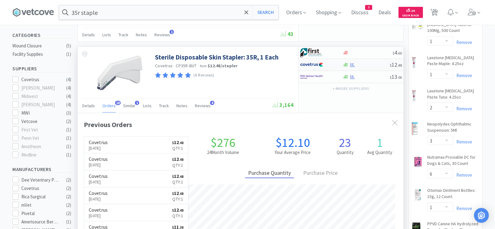
select select "1"
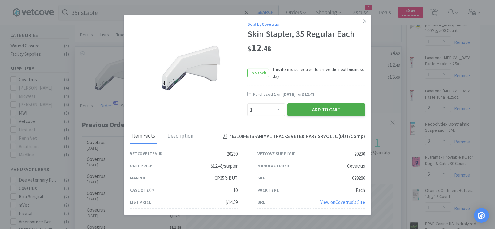
click at [323, 111] on button "Add to Cart" at bounding box center [327, 109] width 78 height 12
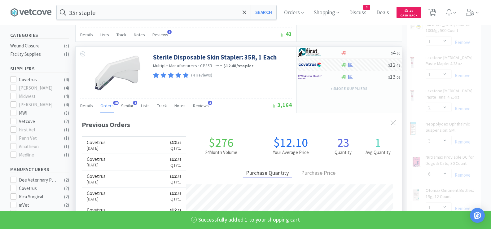
select select "1"
select select "6"
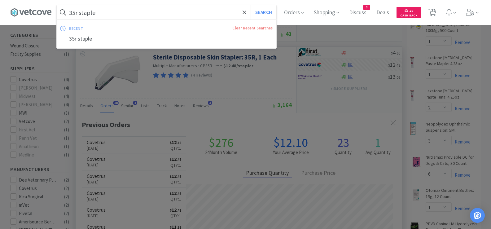
paste input "Lube"
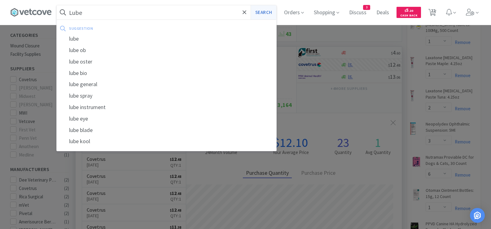
type input "Lube"
click at [271, 13] on button "Search" at bounding box center [263, 12] width 26 height 14
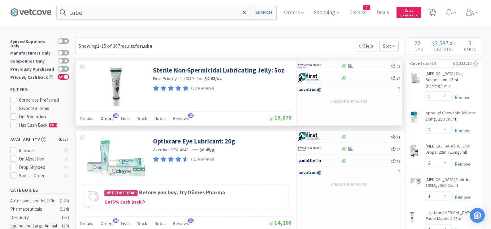
click at [103, 120] on span "Orders" at bounding box center [106, 118] width 13 height 6
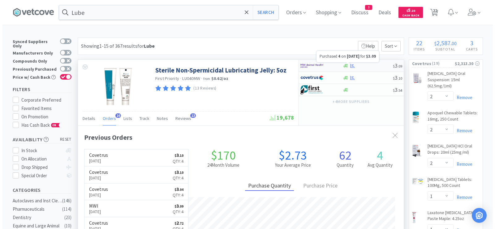
scroll to position [166, 326]
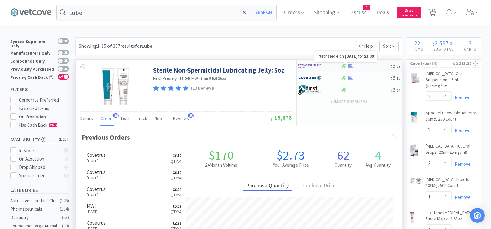
click at [352, 63] on icon at bounding box center [350, 65] width 5 height 5
select select "1"
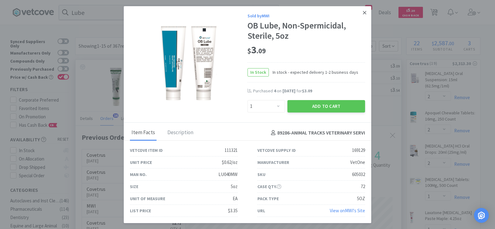
click at [363, 13] on icon at bounding box center [364, 12] width 3 height 3
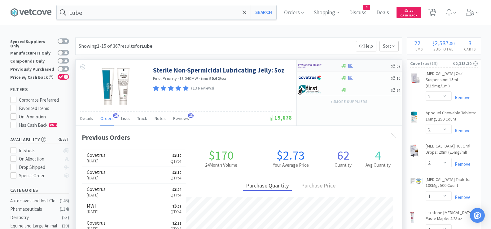
click at [358, 64] on div at bounding box center [365, 65] width 50 height 5
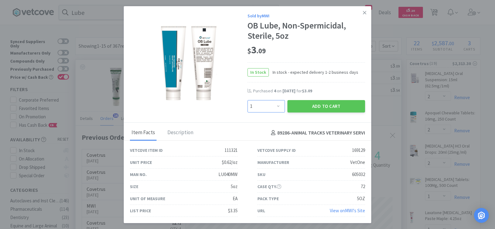
click at [254, 105] on select "Enter Quantity 1 2 3 4 5 6 7 8 9 10 11 12 13 14 15 16 17 18 19 20 Enter Quantity" at bounding box center [266, 106] width 37 height 12
select select "4"
click at [248, 100] on select "Enter Quantity 1 2 3 4 5 6 7 8 9 10 11 12 13 14 15 16 17 18 19 20 Enter Quantity" at bounding box center [266, 106] width 37 height 12
click at [295, 108] on button "Add to Cart" at bounding box center [327, 106] width 78 height 12
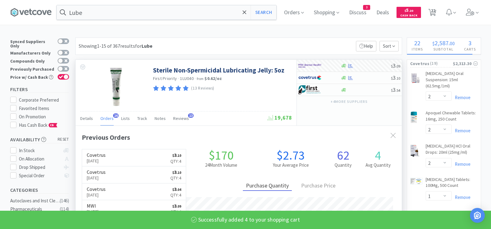
select select "4"
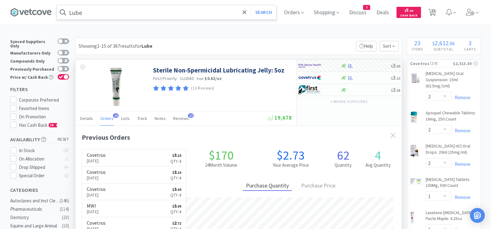
click at [159, 14] on input "Lube" at bounding box center [166, 12] width 219 height 14
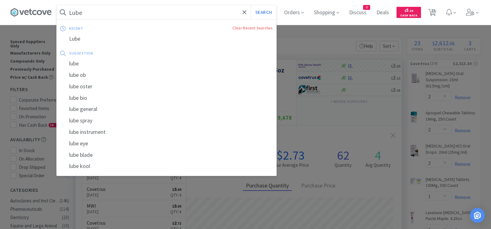
paste input "Vetmedin 5"
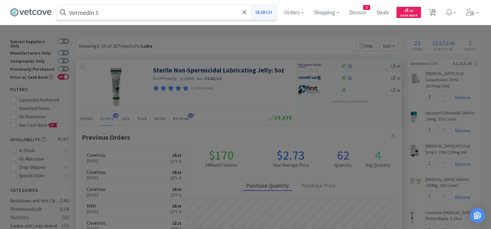
type input "Vetmedin 5"
click at [270, 15] on button "Search" at bounding box center [263, 12] width 26 height 14
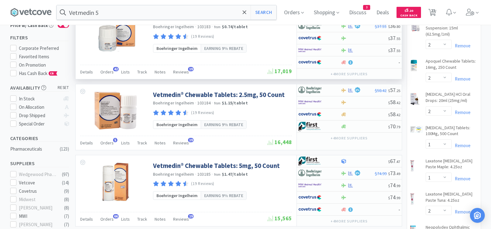
scroll to position [62, 0]
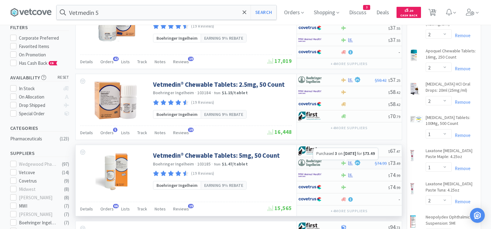
click at [349, 163] on icon at bounding box center [350, 163] width 5 height 5
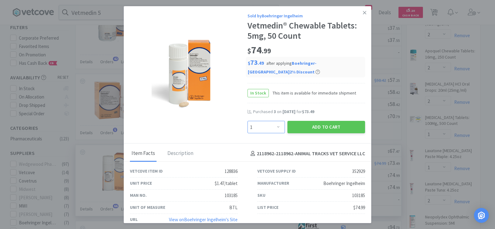
click at [264, 128] on select "Enter Quantity 1 2 3 4 5 6 7 8 9 10 11 12 13 14 15 16 17 18 19 20 Enter Quantity" at bounding box center [266, 127] width 37 height 12
select select "2"
click at [248, 121] on select "Enter Quantity 1 2 3 4 5 6 7 8 9 10 11 12 13 14 15 16 17 18 19 20 Enter Quantity" at bounding box center [266, 127] width 37 height 12
click at [293, 131] on button "Add to Cart" at bounding box center [327, 127] width 78 height 12
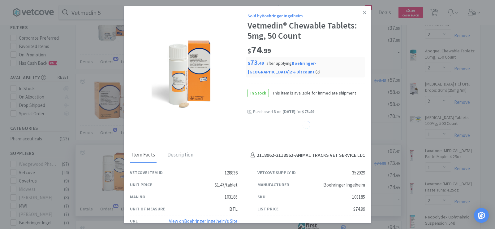
select select "2"
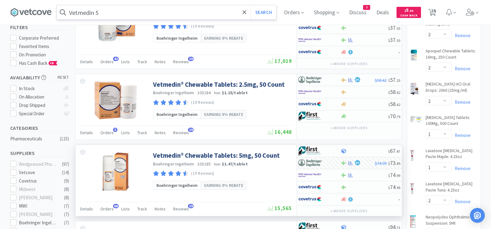
click at [183, 9] on input "Vetmedin 5" at bounding box center [166, 12] width 219 height 14
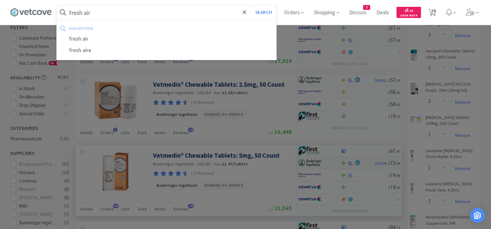
type input "fresh air"
click at [250, 5] on button "Search" at bounding box center [263, 12] width 26 height 14
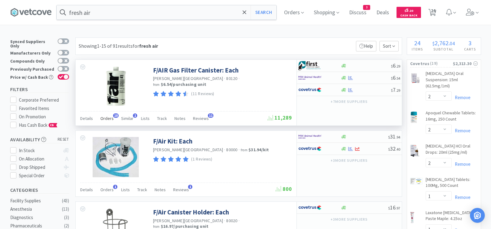
click at [103, 120] on span "Orders" at bounding box center [106, 118] width 13 height 6
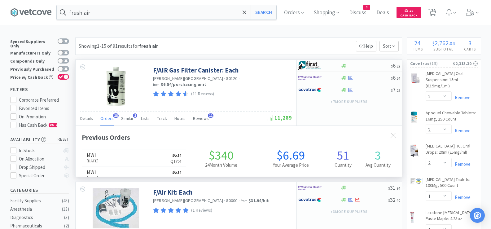
scroll to position [166, 326]
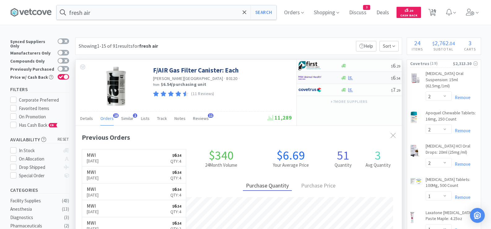
click at [369, 77] on div at bounding box center [365, 78] width 50 height 5
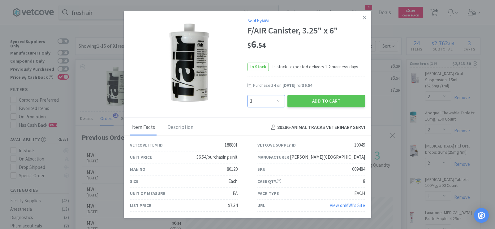
drag, startPoint x: 272, startPoint y: 101, endPoint x: 269, endPoint y: 97, distance: 4.8
click at [272, 101] on select "Enter Quantity 1 2 3 4 5 6 7 8 9 10 11 12 13 14 15 16 17 18 19 20 Enter Quantity" at bounding box center [266, 101] width 37 height 12
select select "4"
click at [248, 95] on select "Enter Quantity 1 2 3 4 5 6 7 8 9 10 11 12 13 14 15 16 17 18 19 20 Enter Quantity" at bounding box center [266, 101] width 37 height 12
click at [305, 100] on button "Add to Cart" at bounding box center [327, 101] width 78 height 12
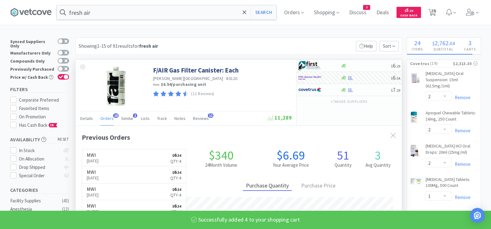
select select "4"
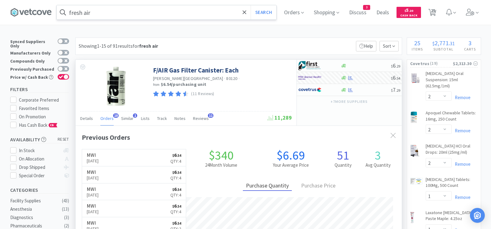
click at [148, 10] on input "fresh air" at bounding box center [166, 12] width 219 height 14
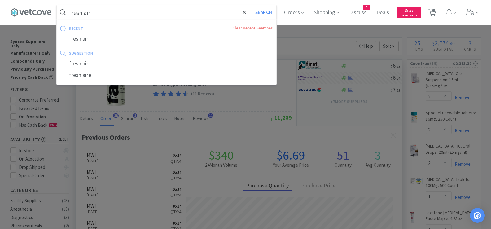
paste input "Inventory count adjustment"
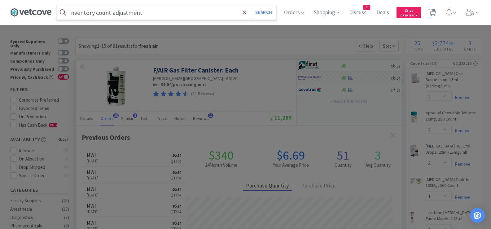
drag, startPoint x: 196, startPoint y: 15, endPoint x: 36, endPoint y: 14, distance: 159.4
click at [36, 14] on div "Inventory count adjustment Search Orders Shopping Discuss Discuss 3 Deals Deals…" at bounding box center [245, 12] width 470 height 25
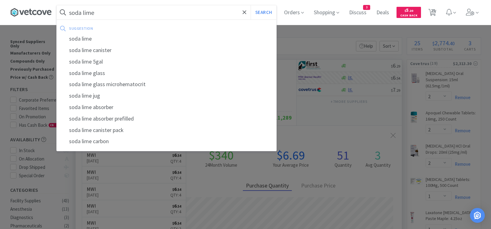
type input "soda lime"
click at [250, 5] on button "Search" at bounding box center [263, 12] width 26 height 14
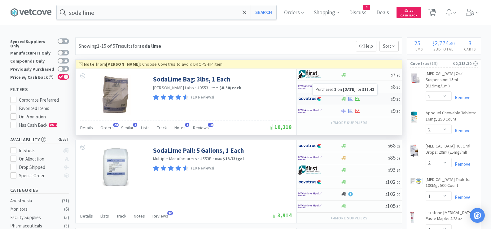
click at [349, 99] on icon at bounding box center [350, 99] width 5 height 5
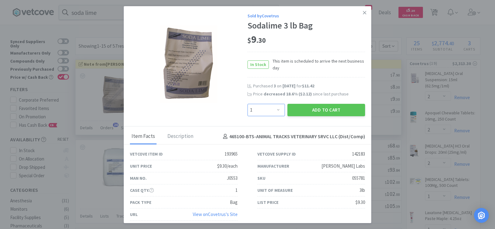
click at [271, 111] on select "Enter Quantity 1 2 3 4 5 6 7 8 9 10 11 12 13 14 15 16 17 18 19 20 Enter Quantity" at bounding box center [266, 110] width 37 height 12
select select "2"
click at [248, 104] on select "Enter Quantity 1 2 3 4 5 6 7 8 9 10 11 12 13 14 15 16 17 18 19 20 Enter Quantity" at bounding box center [266, 110] width 37 height 12
click at [301, 108] on button "Add to Cart" at bounding box center [327, 110] width 78 height 12
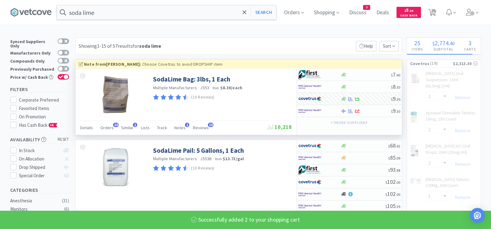
select select "2"
select select "1"
select select "6"
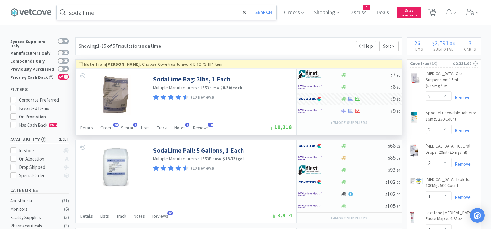
click at [111, 10] on input "soda lime" at bounding box center [166, 12] width 219 height 14
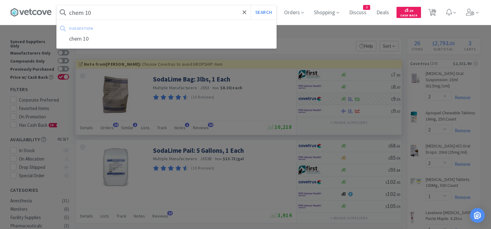
type input "chem 10"
click at [250, 5] on button "Search" at bounding box center [263, 12] width 26 height 14
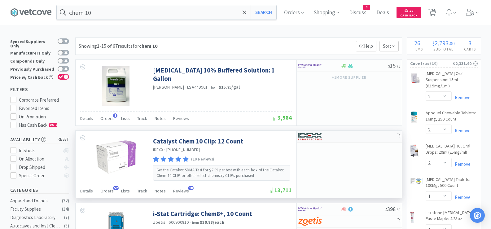
click at [354, 138] on div at bounding box center [349, 137] width 105 height 12
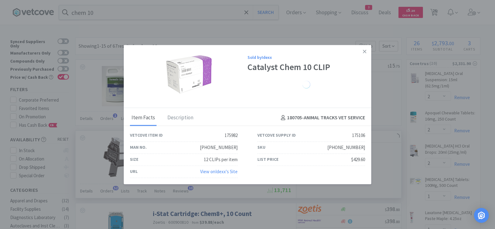
select select "1"
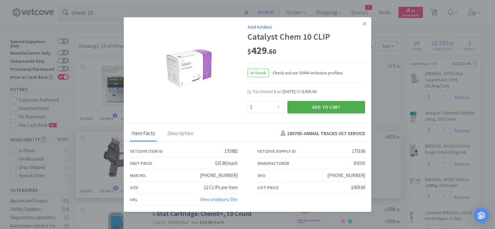
click at [339, 106] on button "Add to Cart" at bounding box center [327, 107] width 78 height 12
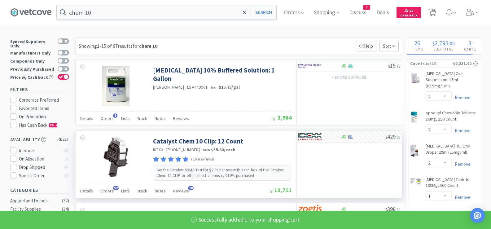
select select "1"
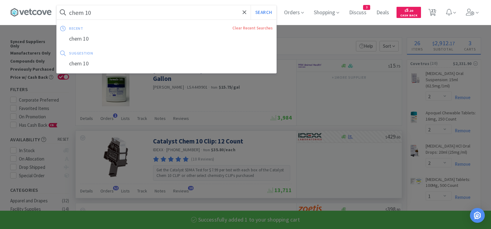
click at [97, 13] on input "chem 10" at bounding box center [166, 12] width 219 height 14
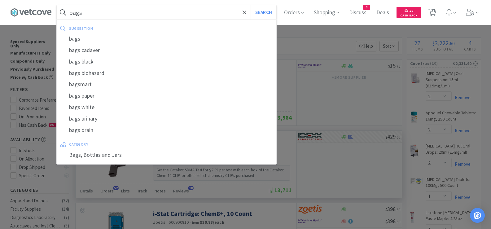
click at [250, 5] on button "Search" at bounding box center [263, 12] width 26 height 14
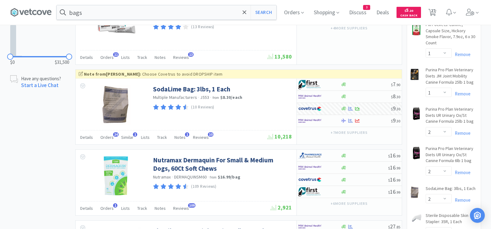
scroll to position [526, 0]
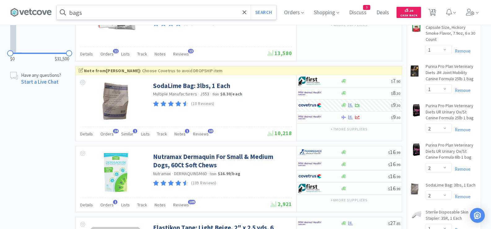
click at [130, 8] on input "bags" at bounding box center [166, 12] width 219 height 14
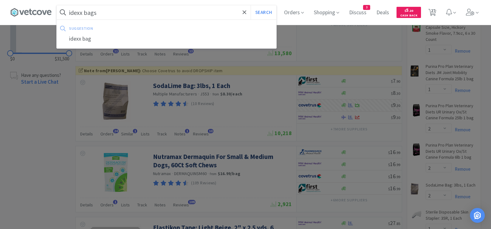
type input "idexx bags"
click at [250, 5] on button "Search" at bounding box center [263, 12] width 26 height 14
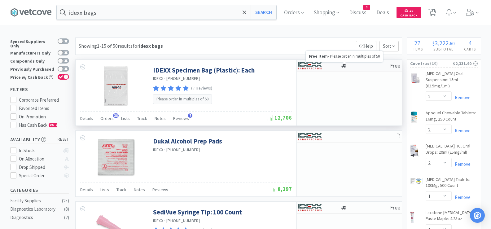
click at [348, 67] on div at bounding box center [364, 65] width 49 height 5
select select "50"
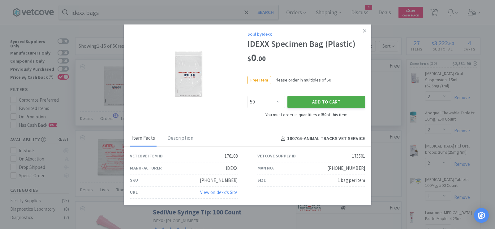
click at [306, 101] on button "Add to Cart" at bounding box center [327, 102] width 78 height 12
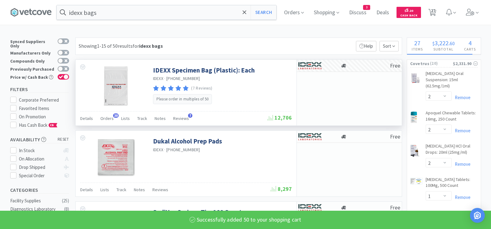
select select "50"
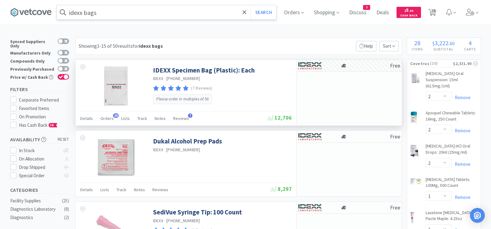
drag, startPoint x: 136, startPoint y: 16, endPoint x: 138, endPoint y: 14, distance: 3.5
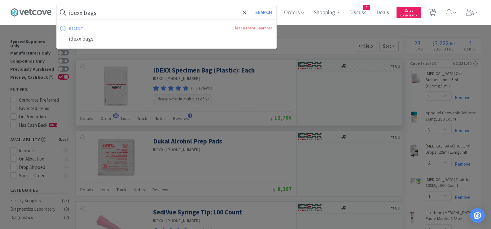
paste input "Previcox 227 mg"
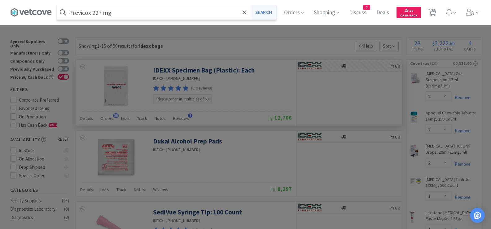
type input "Previcox 227 mg"
click at [274, 10] on button "Search" at bounding box center [263, 12] width 26 height 14
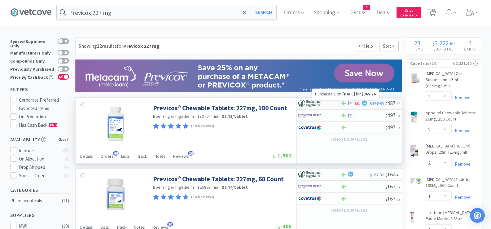
click at [349, 104] on icon at bounding box center [350, 103] width 5 height 4
select select "1"
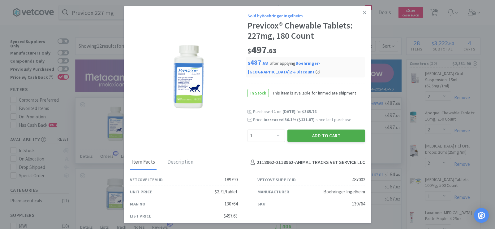
click at [326, 136] on button "Add to Cart" at bounding box center [327, 135] width 78 height 12
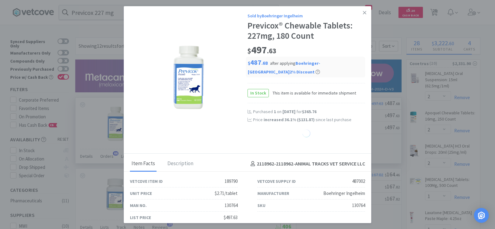
select select "1"
select select "2"
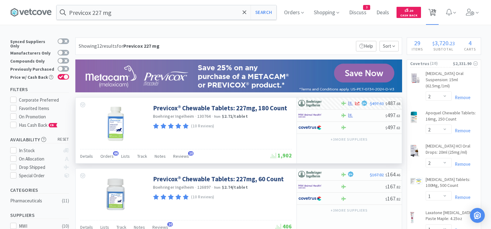
click at [435, 13] on span "29" at bounding box center [433, 10] width 4 height 25
select select "1"
select select "2"
select select "1"
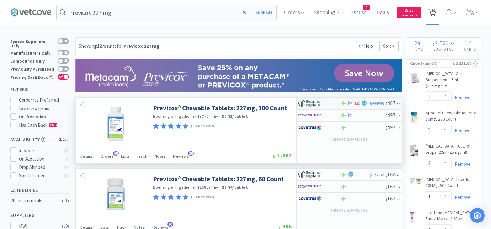
select select "50"
select select "2"
select select "1"
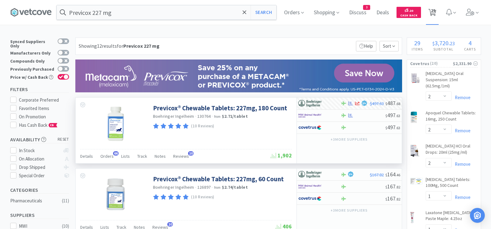
select select "1"
select select "2"
select select "3"
select select "6"
select select "1"
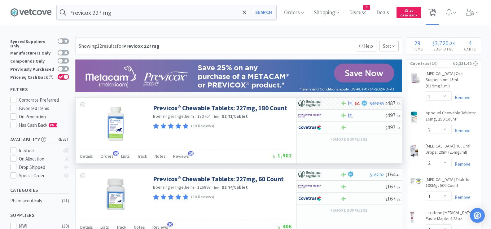
select select "1"
select select "5"
select select "2"
select select "1"
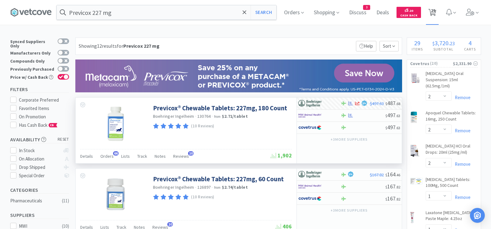
select select "1"
select select "2"
select select "1"
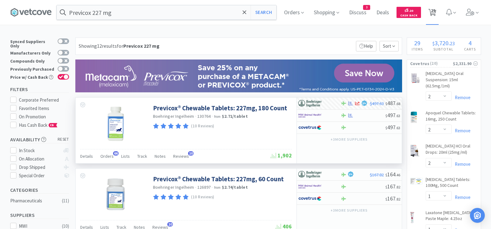
select select "6"
select select "1"
select select "6"
select select "4"
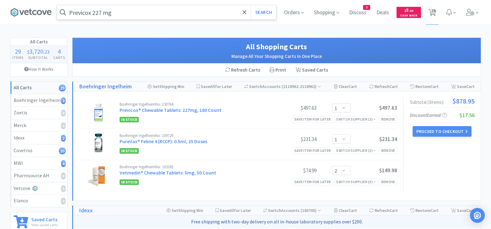
click at [162, 6] on input "Previcox 227 mg" at bounding box center [166, 12] width 219 height 14
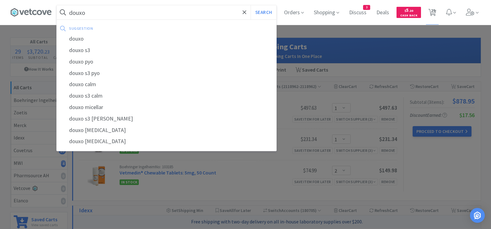
type input "douxo"
click at [250, 5] on button "Search" at bounding box center [263, 12] width 26 height 14
select select "2"
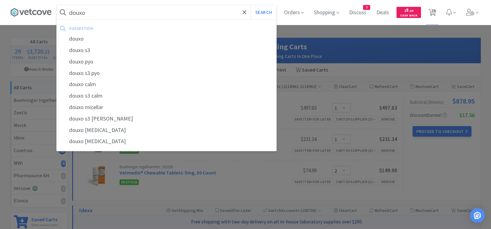
select select "1"
select select "2"
select select "3"
select select "6"
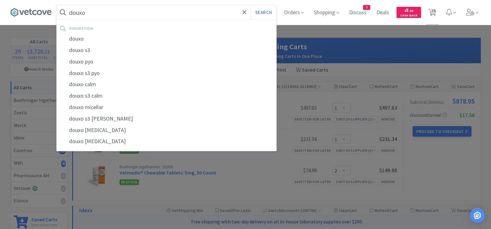
select select "1"
select select "5"
select select "2"
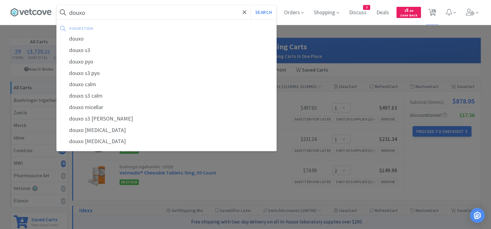
select select "1"
select select "2"
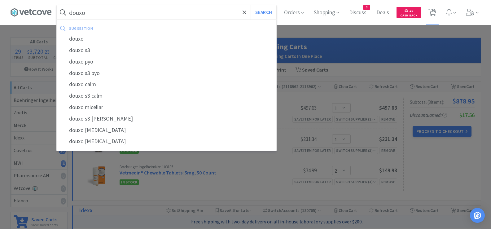
select select "1"
select select "6"
select select "1"
select select "6"
select select "4"
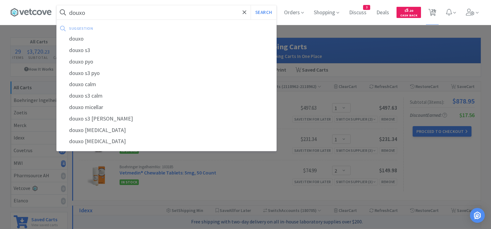
select select "4"
select select "1"
select select "50"
select select "1"
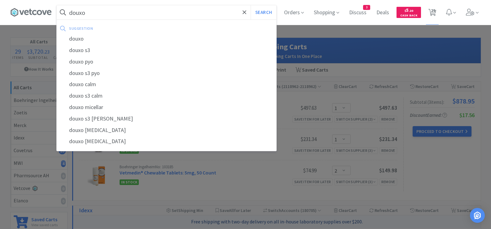
select select "2"
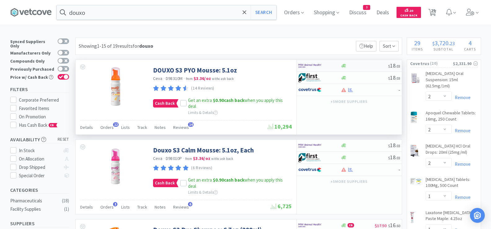
click at [376, 65] on div at bounding box center [363, 65] width 47 height 5
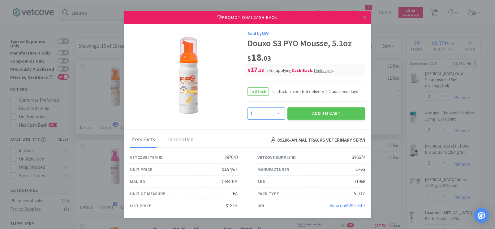
drag, startPoint x: 258, startPoint y: 115, endPoint x: 257, endPoint y: 109, distance: 6.0
click at [258, 115] on select "Enter Quantity 1 2 3 4 5 6 7 8 9 10 11 12 13 14 15 16 17 18 19 20 Enter Quantity" at bounding box center [266, 113] width 37 height 12
select select "2"
click at [248, 107] on select "Enter Quantity 1 2 3 4 5 6 7 8 9 10 11 12 13 14 15 16 17 18 19 20 Enter Quantity" at bounding box center [266, 113] width 37 height 12
click at [313, 117] on button "Add to Cart" at bounding box center [327, 113] width 78 height 12
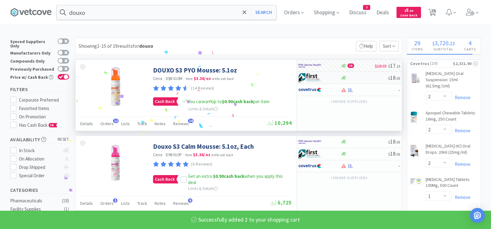
select select "2"
select select "4"
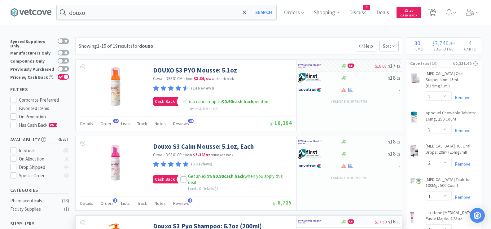
scroll to position [62, 0]
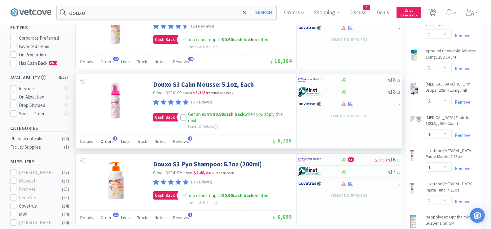
click at [102, 140] on span "Orders" at bounding box center [106, 141] width 13 height 6
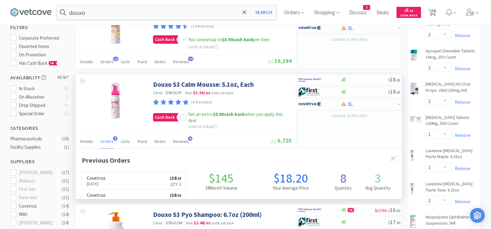
scroll to position [160, 326]
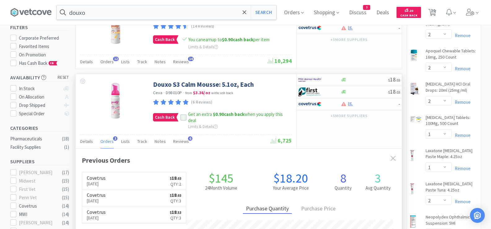
click at [182, 119] on icon at bounding box center [183, 117] width 4 height 4
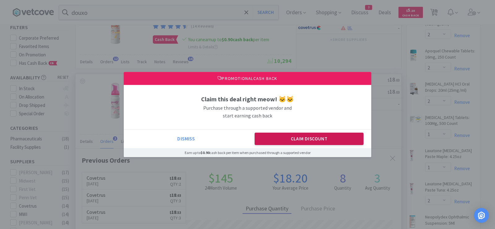
click at [324, 145] on button "Claim Discount" at bounding box center [309, 138] width 109 height 12
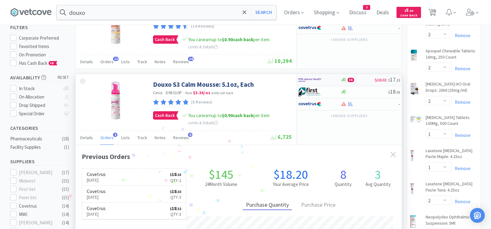
click at [366, 80] on div "CB" at bounding box center [357, 79] width 34 height 5
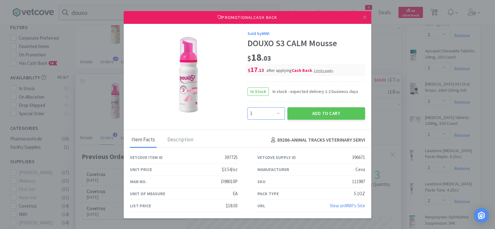
drag, startPoint x: 267, startPoint y: 116, endPoint x: 265, endPoint y: 108, distance: 8.6
click at [267, 116] on select "Enter Quantity 1 2 3 4 5 6 7 8 9 10 11 12 13 14 15 16 17 18 19 20 Enter Quantity" at bounding box center [266, 113] width 37 height 12
select select "3"
click at [248, 107] on select "Enter Quantity 1 2 3 4 5 6 7 8 9 10 11 12 13 14 15 16 17 18 19 20 Enter Quantity" at bounding box center [266, 113] width 37 height 12
click at [310, 112] on button "Add to Cart" at bounding box center [327, 113] width 78 height 12
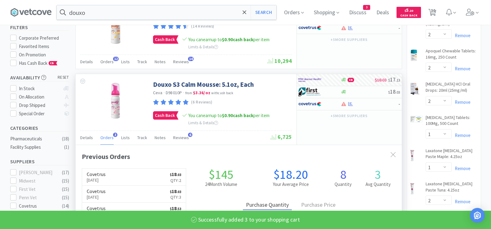
select select "3"
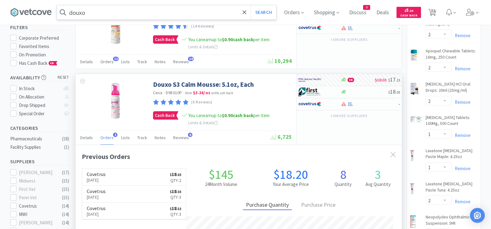
click at [147, 7] on input "douxo" at bounding box center [166, 12] width 219 height 14
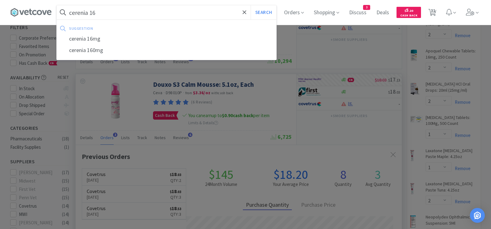
click at [250, 5] on button "Search" at bounding box center [263, 12] width 26 height 14
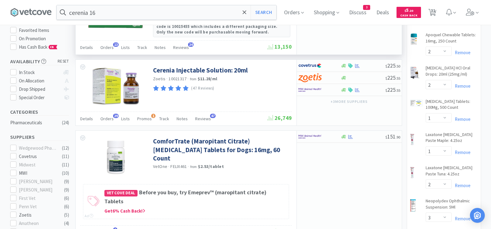
scroll to position [93, 0]
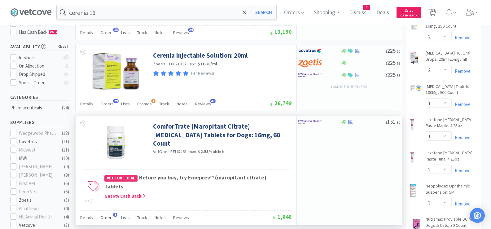
click at [105, 214] on span "Orders" at bounding box center [106, 217] width 13 height 6
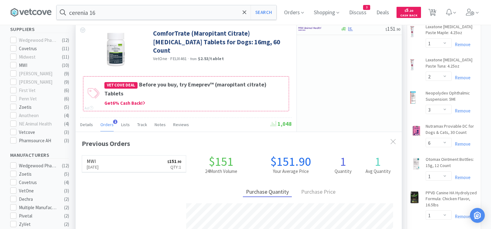
scroll to position [124, 0]
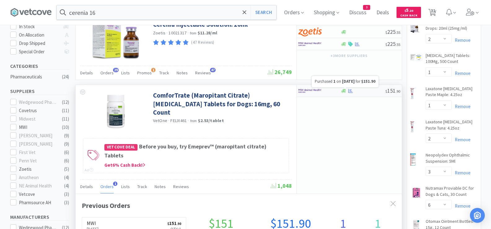
click at [350, 90] on icon at bounding box center [350, 91] width 5 height 4
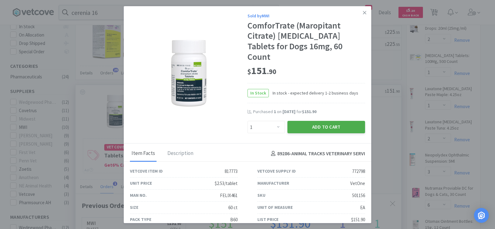
click at [320, 121] on button "Add to Cart" at bounding box center [327, 127] width 78 height 12
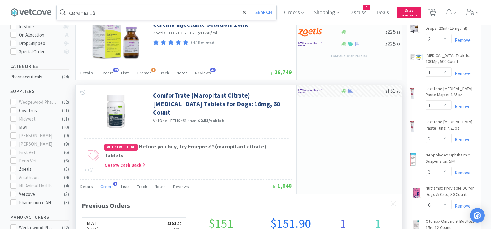
click at [191, 11] on input "cerenia 16" at bounding box center [166, 12] width 219 height 14
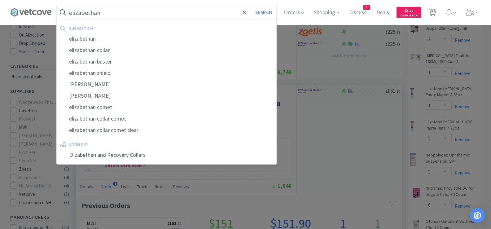
click at [250, 5] on button "Search" at bounding box center [263, 12] width 26 height 14
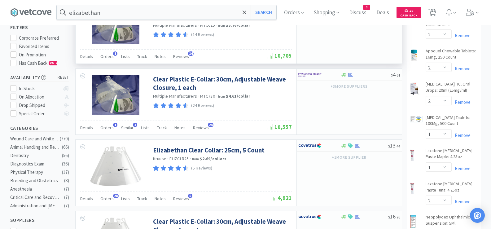
scroll to position [93, 0]
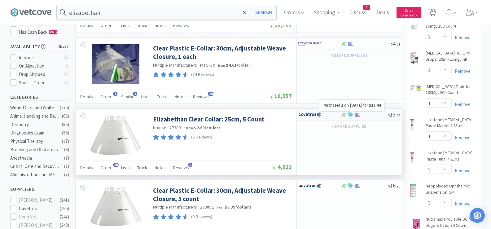
click at [357, 114] on icon at bounding box center [357, 114] width 5 height 5
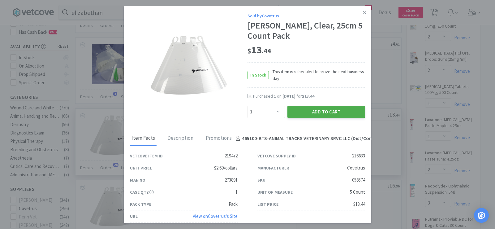
click at [332, 115] on button "Add to Cart" at bounding box center [327, 112] width 78 height 12
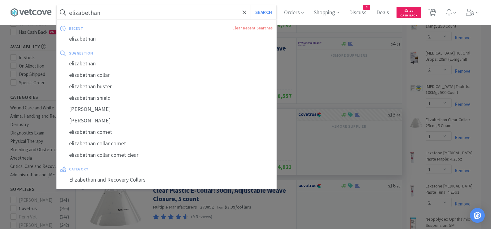
click at [136, 13] on input "elizabethan" at bounding box center [166, 12] width 219 height 14
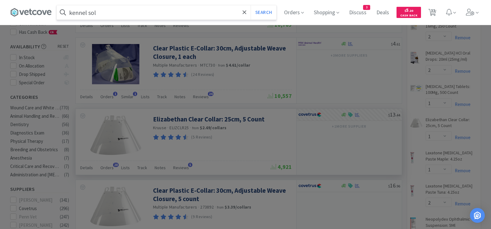
click at [250, 5] on button "Search" at bounding box center [263, 12] width 26 height 14
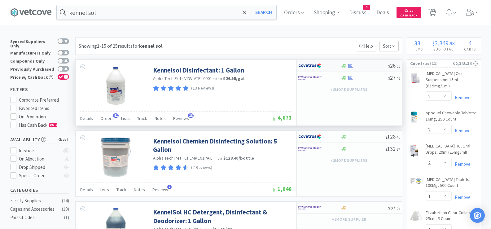
click at [353, 67] on div at bounding box center [350, 65] width 6 height 5
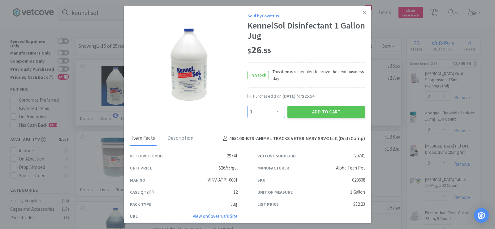
click at [267, 112] on select "Enter Quantity 1 2 3 4 5 6 7 8 9 10 11 12 13 14 15 16 17 18 19 20 Enter Quantity" at bounding box center [266, 112] width 37 height 12
click at [248, 106] on select "Enter Quantity 1 2 3 4 5 6 7 8 9 10 11 12 13 14 15 16 17 18 19 20 Enter Quantity" at bounding box center [266, 112] width 37 height 12
click at [298, 114] on button "Add to Cart" at bounding box center [327, 112] width 78 height 12
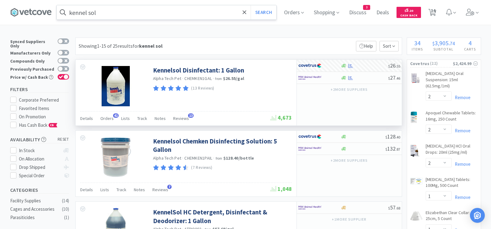
click at [171, 15] on input "kennel sol" at bounding box center [166, 12] width 219 height 14
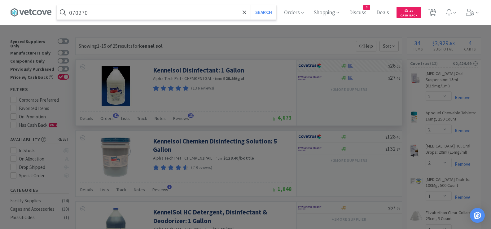
click at [250, 5] on button "Search" at bounding box center [263, 12] width 26 height 14
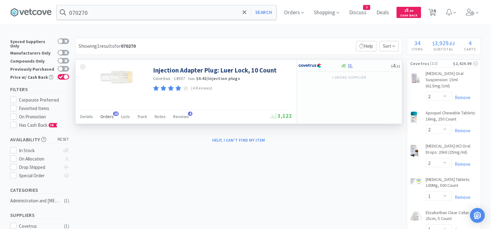
click at [105, 119] on span "Orders" at bounding box center [106, 117] width 13 height 6
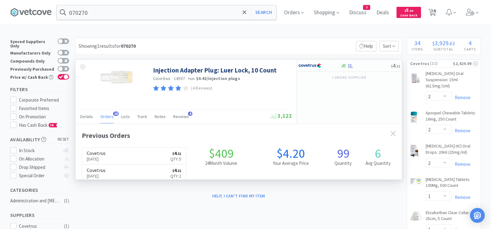
scroll to position [166, 326]
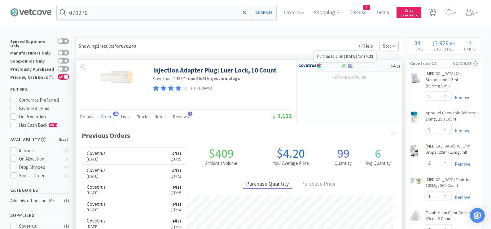
click at [350, 65] on icon at bounding box center [350, 65] width 5 height 4
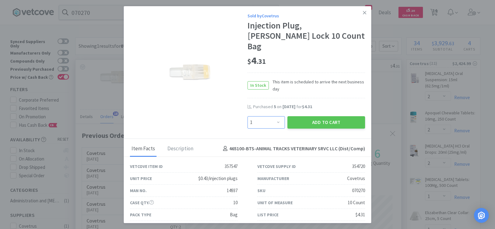
click at [263, 116] on select "Enter Quantity 1 2 3 4 5 6 7 8 9 10 11 12 13 14 15 16 17 18 19 20 Enter Quantity" at bounding box center [266, 122] width 37 height 12
click at [248, 116] on select "Enter Quantity 1 2 3 4 5 6 7 8 9 10 11 12 13 14 15 16 17 18 19 20 Enter Quantity" at bounding box center [266, 122] width 37 height 12
click at [321, 116] on button "Add to Cart" at bounding box center [327, 122] width 78 height 12
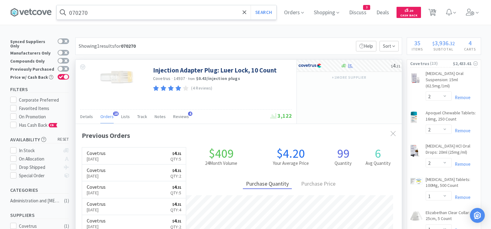
click at [146, 13] on input "070270" at bounding box center [166, 12] width 219 height 14
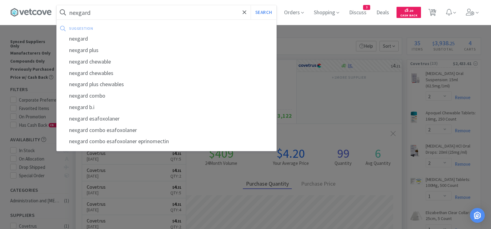
click at [250, 5] on button "Search" at bounding box center [263, 12] width 26 height 14
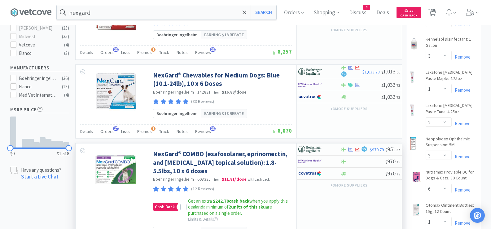
scroll to position [248, 0]
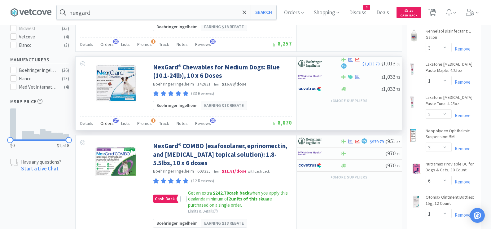
click at [102, 124] on span "Orders" at bounding box center [106, 123] width 13 height 6
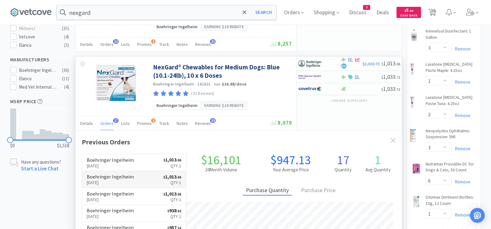
scroll to position [166, 326]
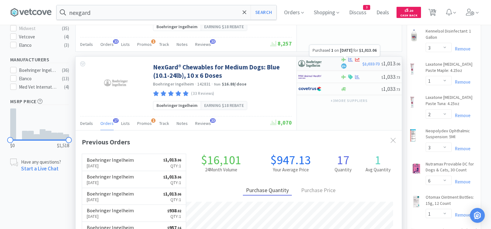
click at [350, 61] on icon at bounding box center [350, 60] width 5 height 4
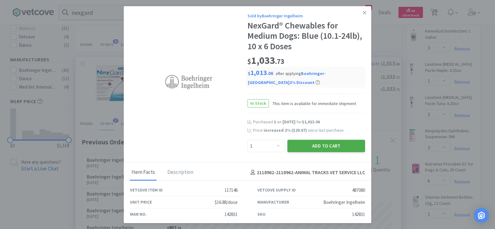
click at [304, 147] on button "Add to Cart" at bounding box center [327, 146] width 78 height 12
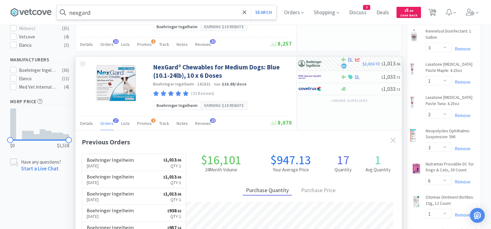
click at [139, 15] on input "nexgard" at bounding box center [166, 12] width 219 height 14
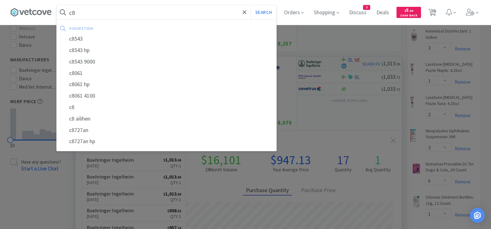
click at [250, 5] on button "Search" at bounding box center [263, 12] width 26 height 14
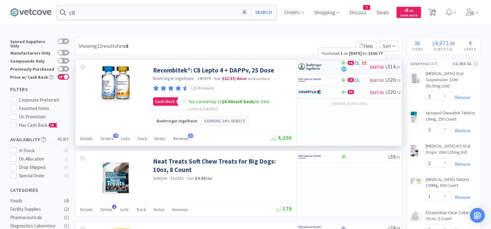
click at [357, 62] on icon at bounding box center [357, 62] width 5 height 5
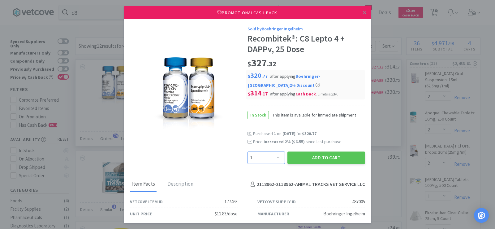
click at [249, 159] on select "Enter Quantity 1 2 3 4 5 6 7 8 9 10 11 12 13 14 15 16 17 18 19 20 Enter Quantity" at bounding box center [266, 157] width 37 height 12
click at [248, 151] on select "Enter Quantity 1 2 3 4 5 6 7 8 9 10 11 12 13 14 15 16 17 18 19 20 Enter Quantity" at bounding box center [266, 157] width 37 height 12
click at [321, 156] on button "Add to Cart" at bounding box center [327, 157] width 78 height 12
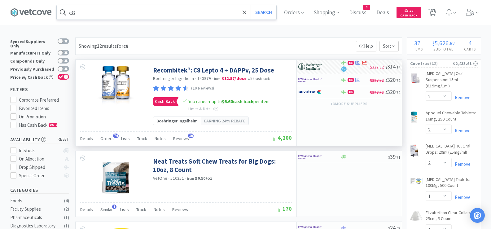
click at [168, 16] on input "c8" at bounding box center [166, 12] width 219 height 14
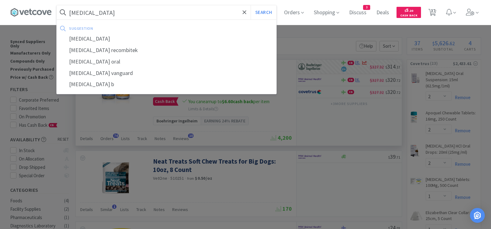
click at [250, 5] on button "Search" at bounding box center [263, 12] width 26 height 14
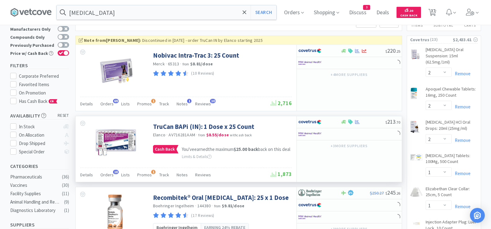
scroll to position [62, 0]
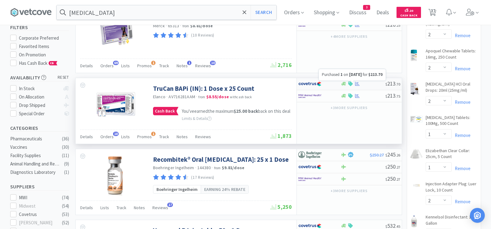
click at [357, 84] on icon at bounding box center [357, 83] width 5 height 5
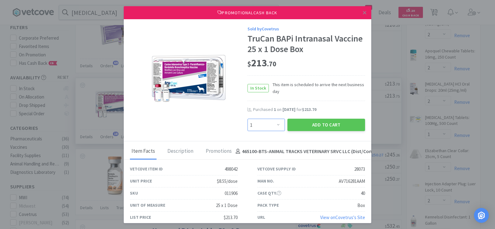
drag, startPoint x: 271, startPoint y: 125, endPoint x: 269, endPoint y: 119, distance: 5.7
click at [271, 125] on select "Enter Quantity 1 2 3 4 5 6 7 8 9 10 11 12 13 14 15 16 17 18 19 20 Enter Quantity" at bounding box center [266, 125] width 37 height 12
click at [248, 119] on select "Enter Quantity 1 2 3 4 5 6 7 8 9 10 11 12 13 14 15 16 17 18 19 20 Enter Quantity" at bounding box center [266, 125] width 37 height 12
click at [320, 127] on button "Add to Cart" at bounding box center [327, 125] width 78 height 12
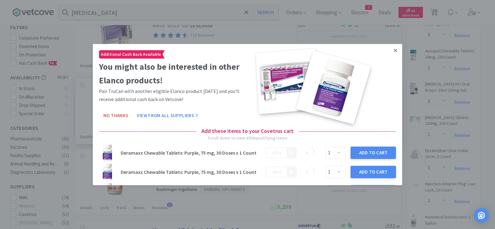
click at [393, 51] on link at bounding box center [395, 50] width 11 height 13
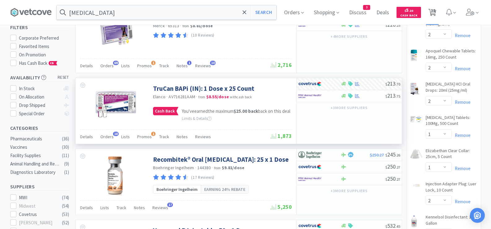
click at [432, 11] on icon at bounding box center [432, 12] width 8 height 7
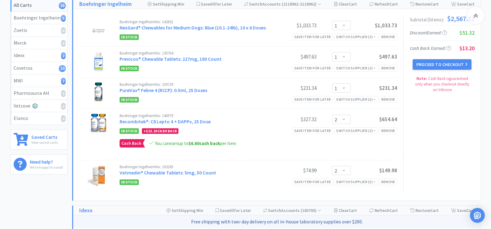
scroll to position [93, 0]
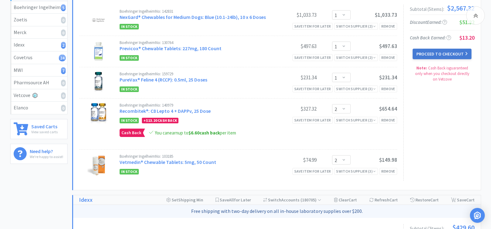
click at [442, 54] on button "Proceed to Checkout" at bounding box center [441, 54] width 59 height 11
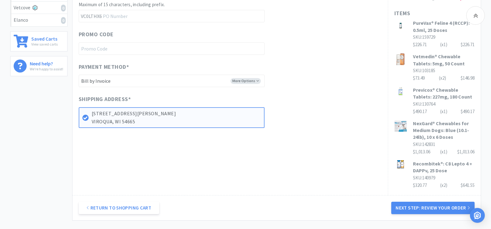
scroll to position [217, 0]
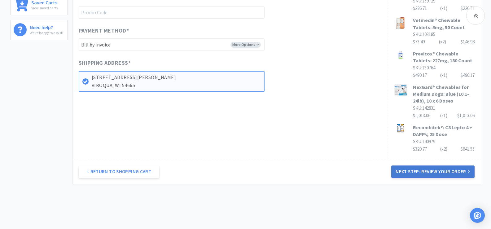
click at [418, 174] on button "Next Step: Review Your Order" at bounding box center [432, 171] width 83 height 12
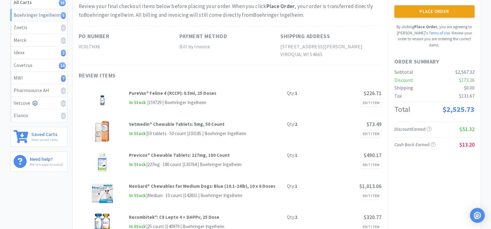
scroll to position [0, 0]
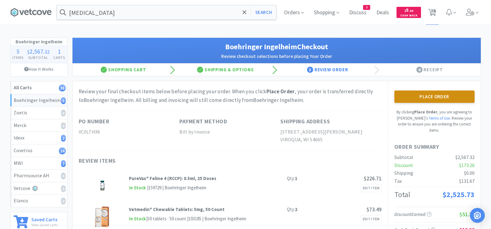
click at [441, 100] on button "Place Order" at bounding box center [434, 96] width 80 height 12
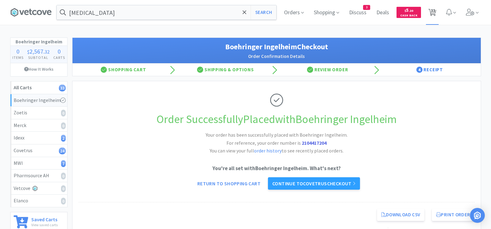
click at [431, 15] on span "33" at bounding box center [433, 10] width 4 height 25
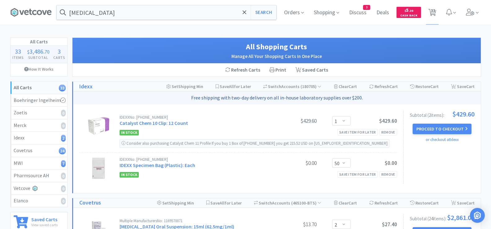
scroll to position [31, 0]
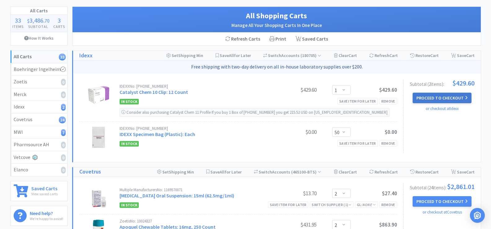
click at [424, 98] on button "Proceed to Checkout" at bounding box center [441, 98] width 59 height 11
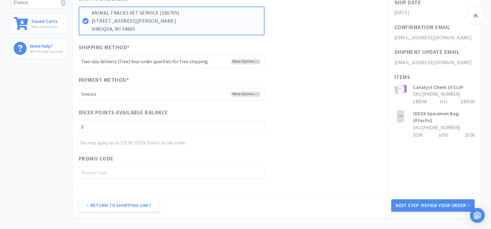
scroll to position [251, 0]
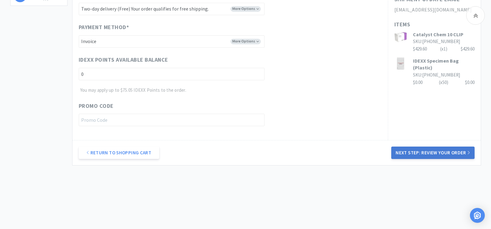
click at [433, 154] on button "Next Step: Review Your Order" at bounding box center [432, 152] width 83 height 12
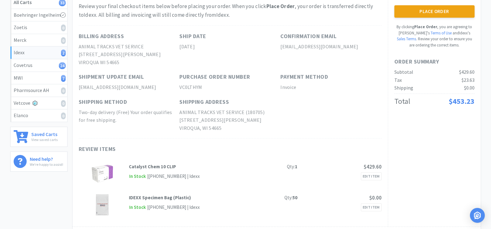
scroll to position [0, 0]
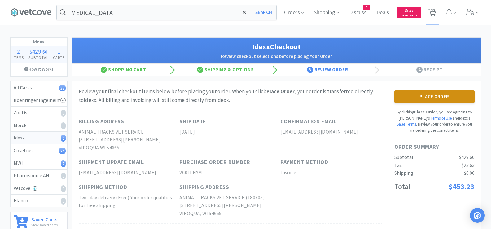
click at [429, 94] on button "Place Order" at bounding box center [434, 96] width 80 height 12
